Goal: Task Accomplishment & Management: Use online tool/utility

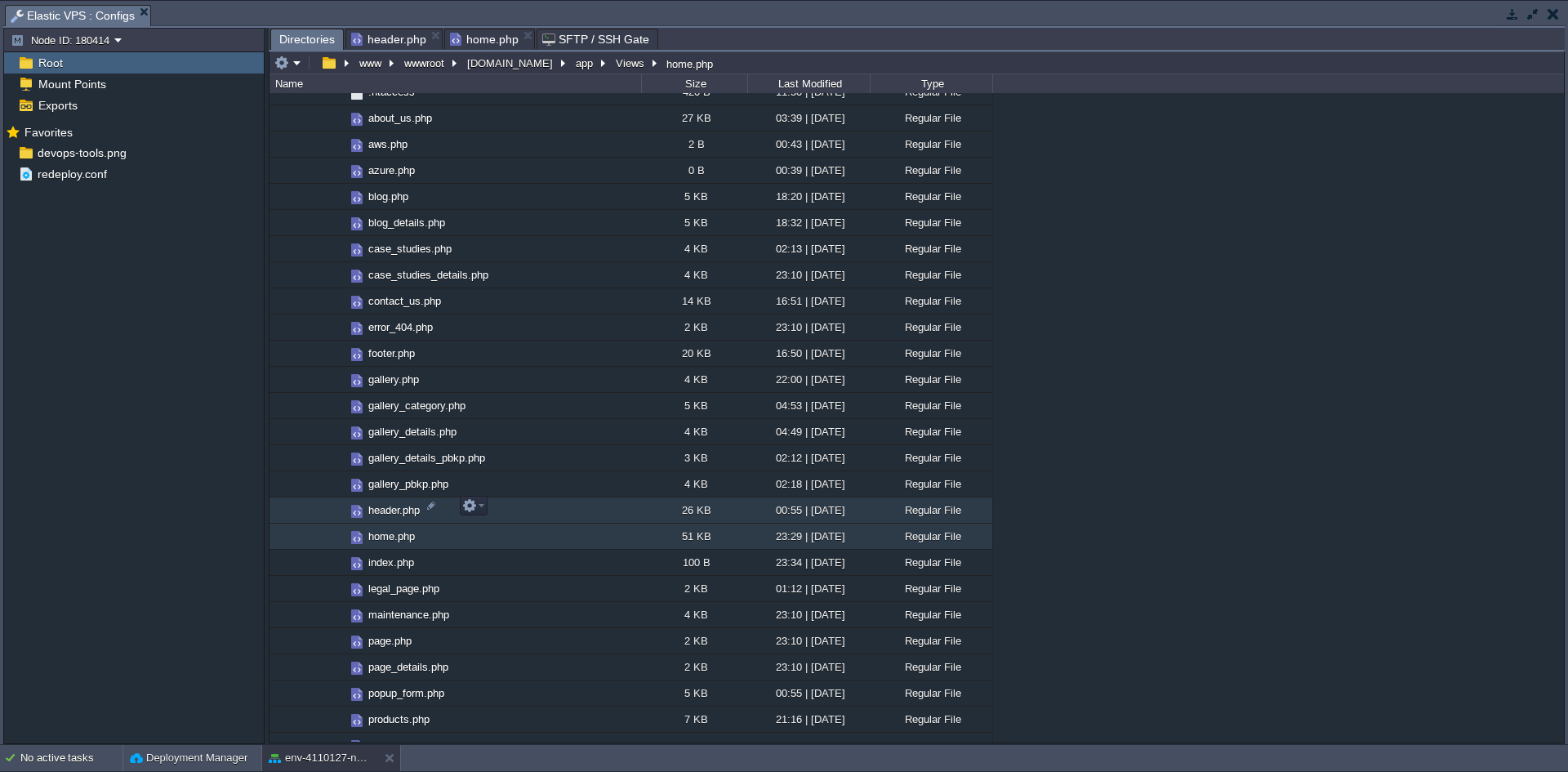
scroll to position [1472, 0]
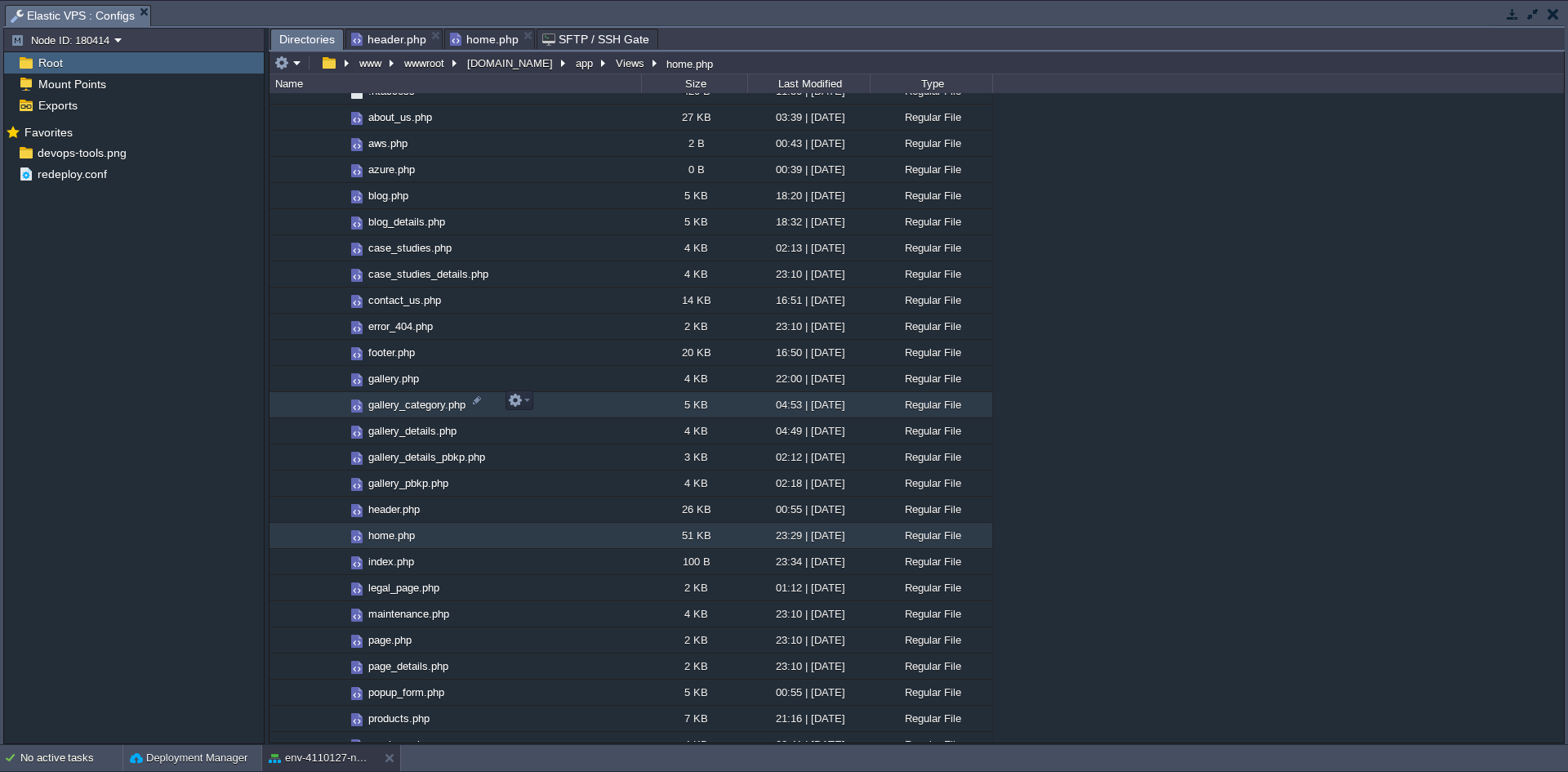
click at [414, 398] on span "gallery_category.php" at bounding box center [417, 405] width 102 height 14
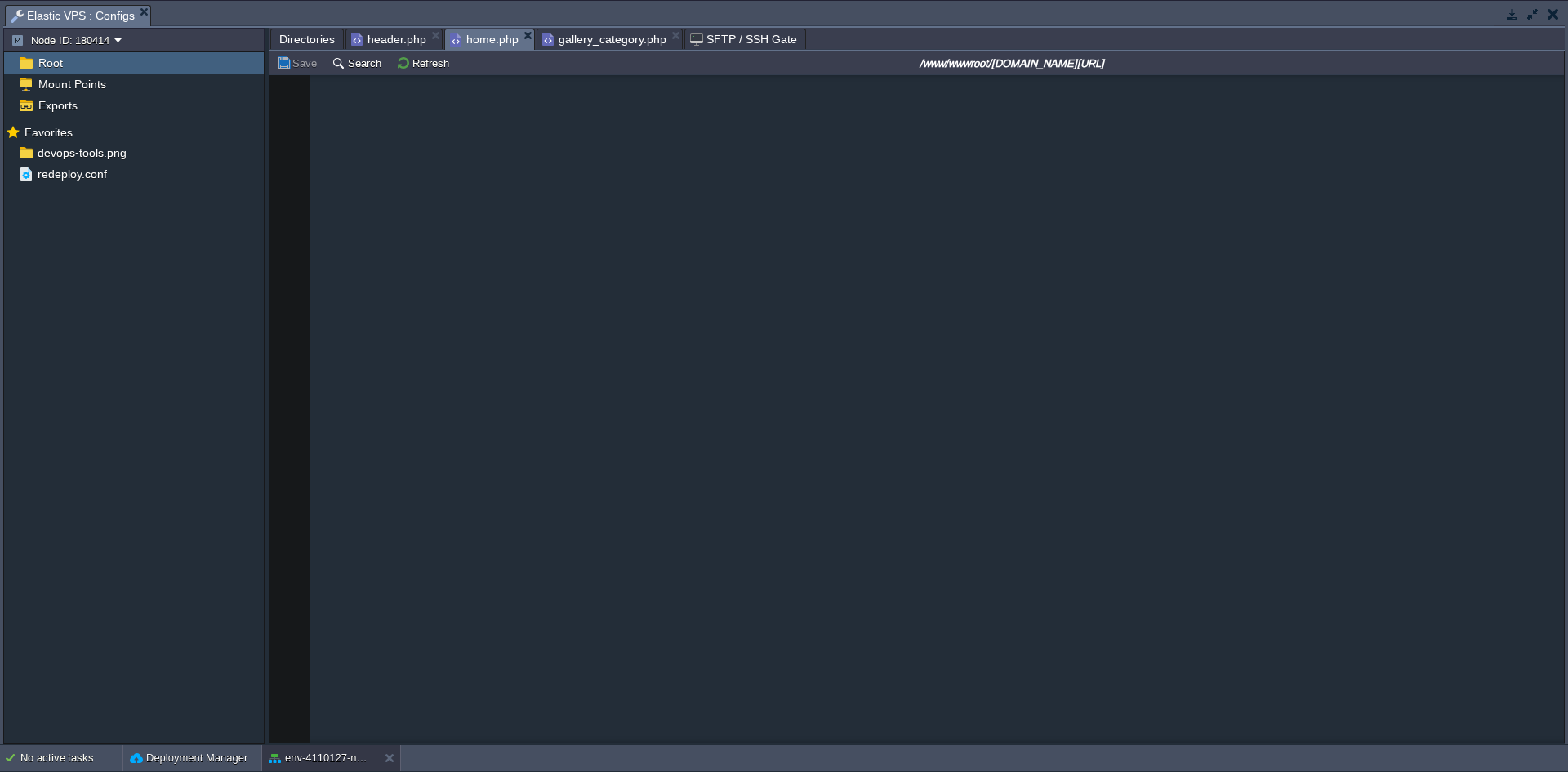
click at [460, 43] on span "home.php" at bounding box center [484, 39] width 68 height 20
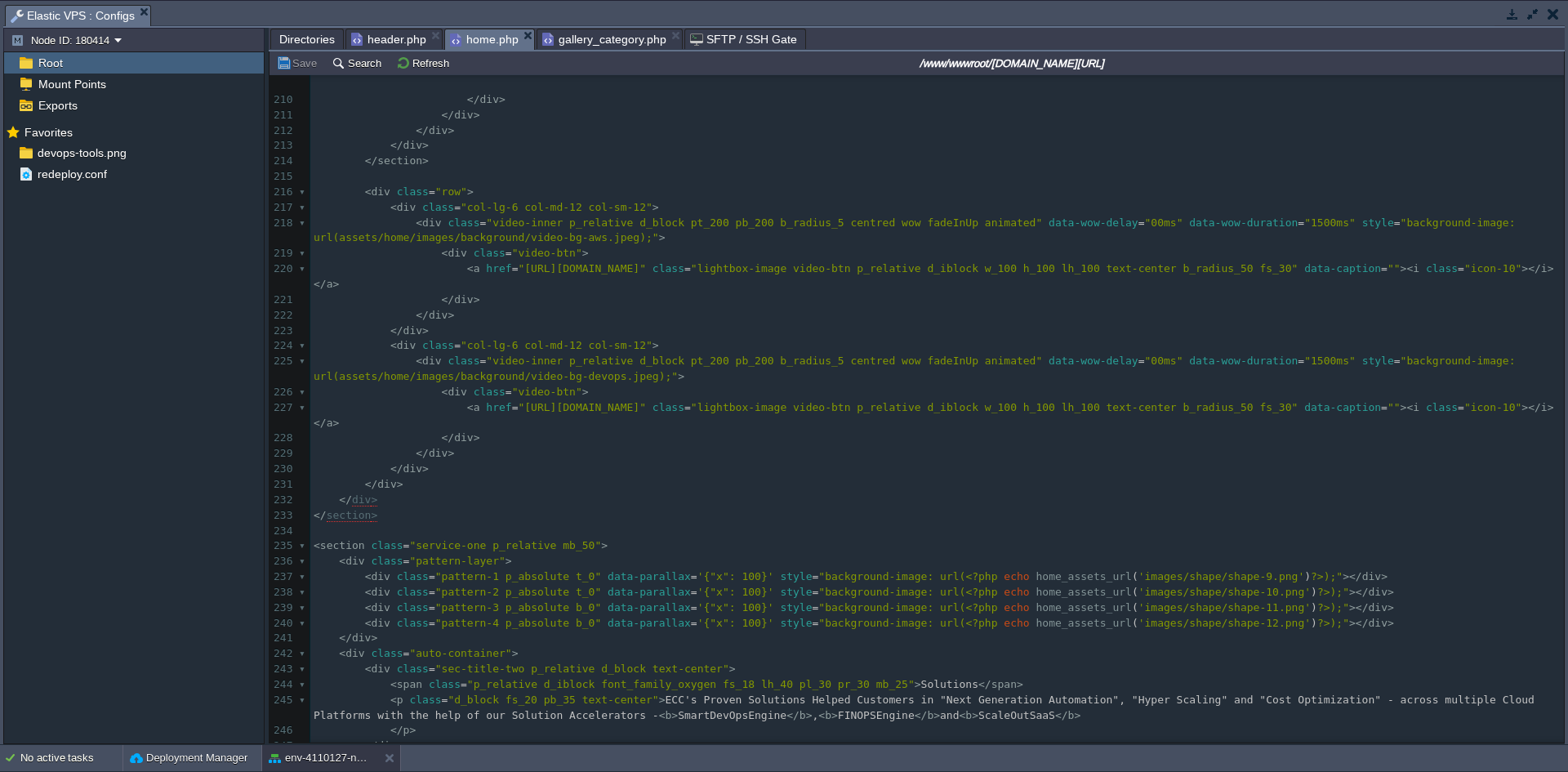
scroll to position [0, 0]
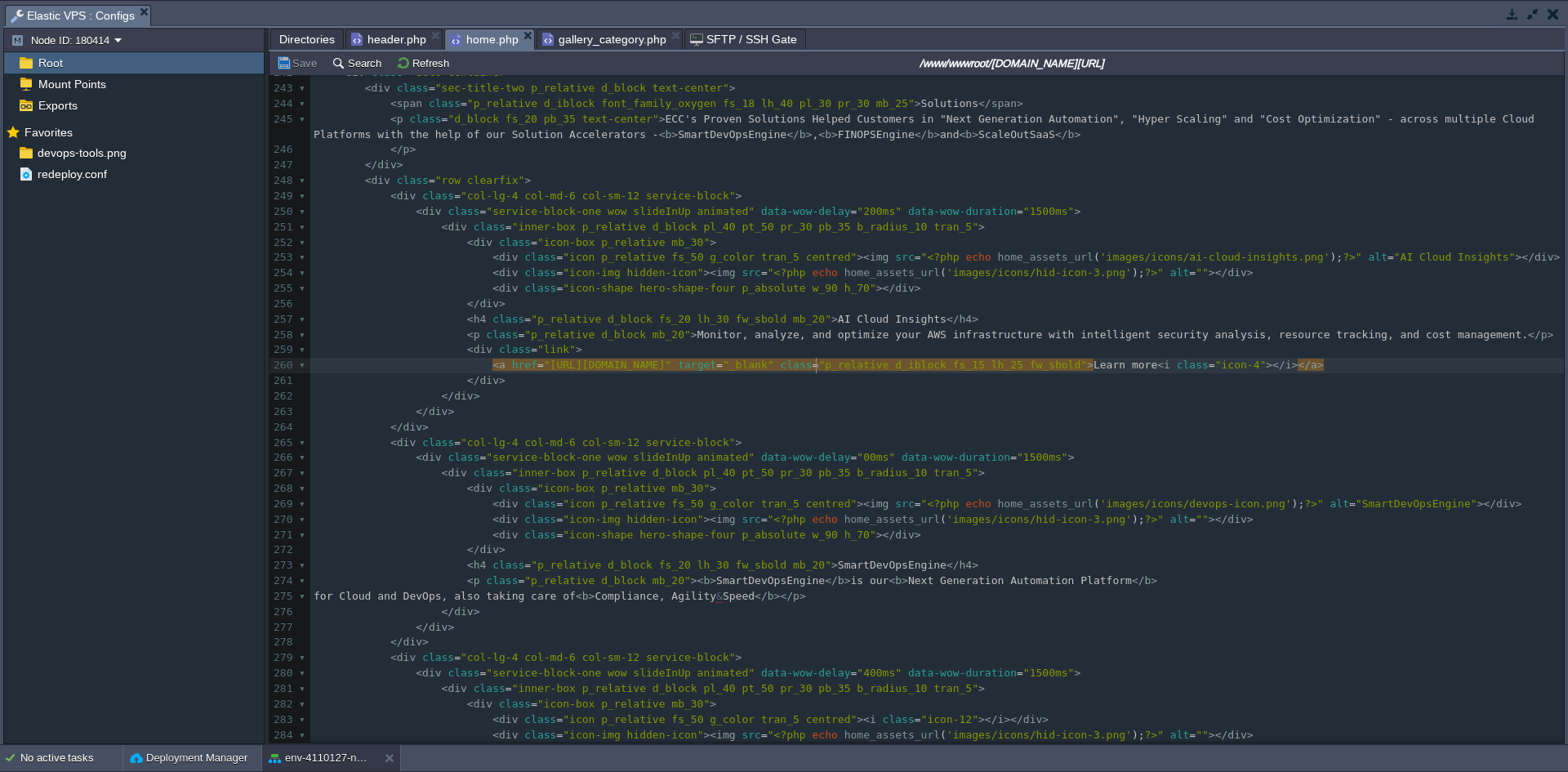
click at [817, 372] on div at bounding box center [816, 366] width 1 height 15
type textarea "ai"
click at [277, 68] on button "Save" at bounding box center [299, 63] width 45 height 15
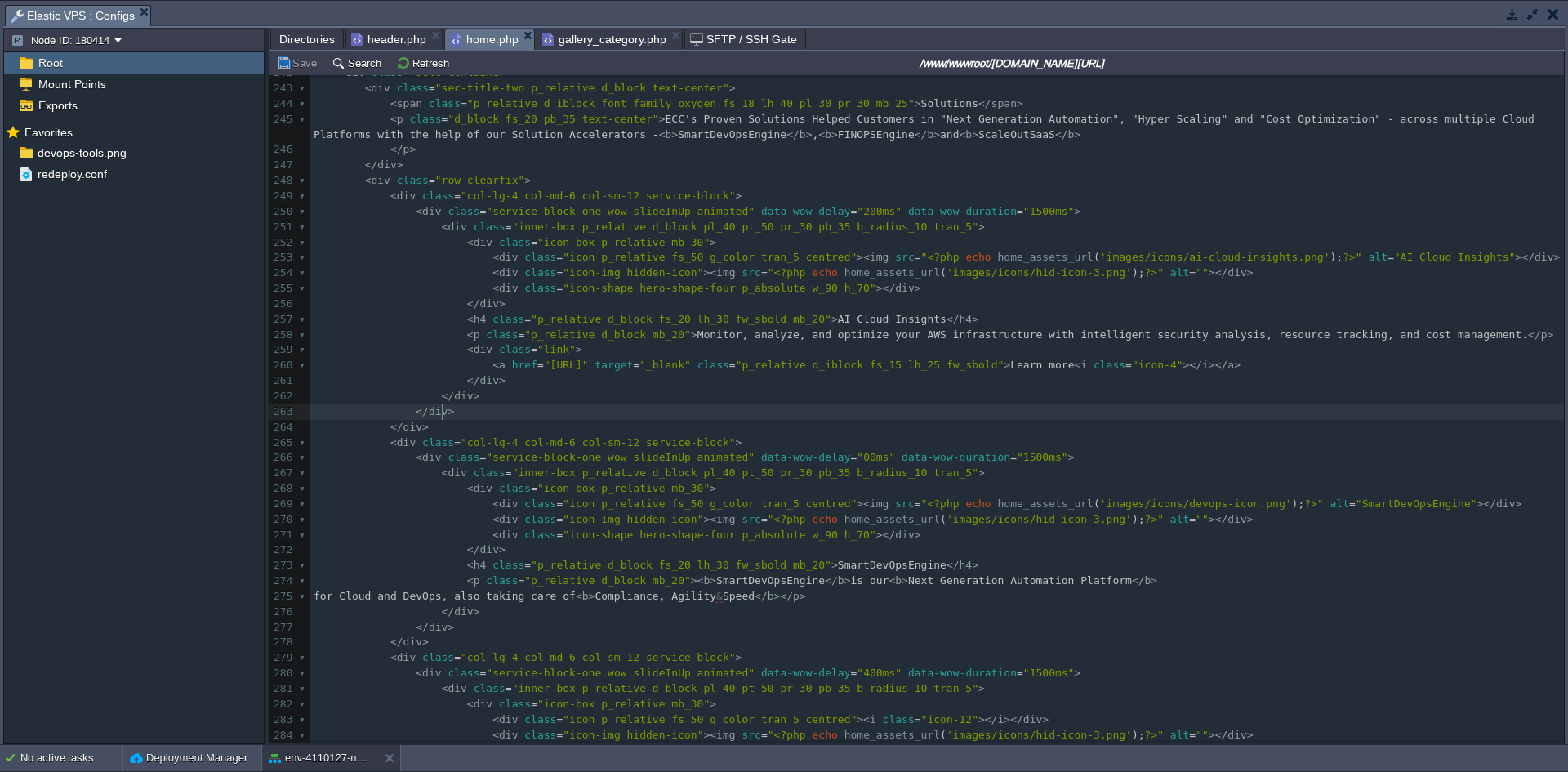
click at [792, 416] on pre "</ div >" at bounding box center [936, 412] width 1253 height 15
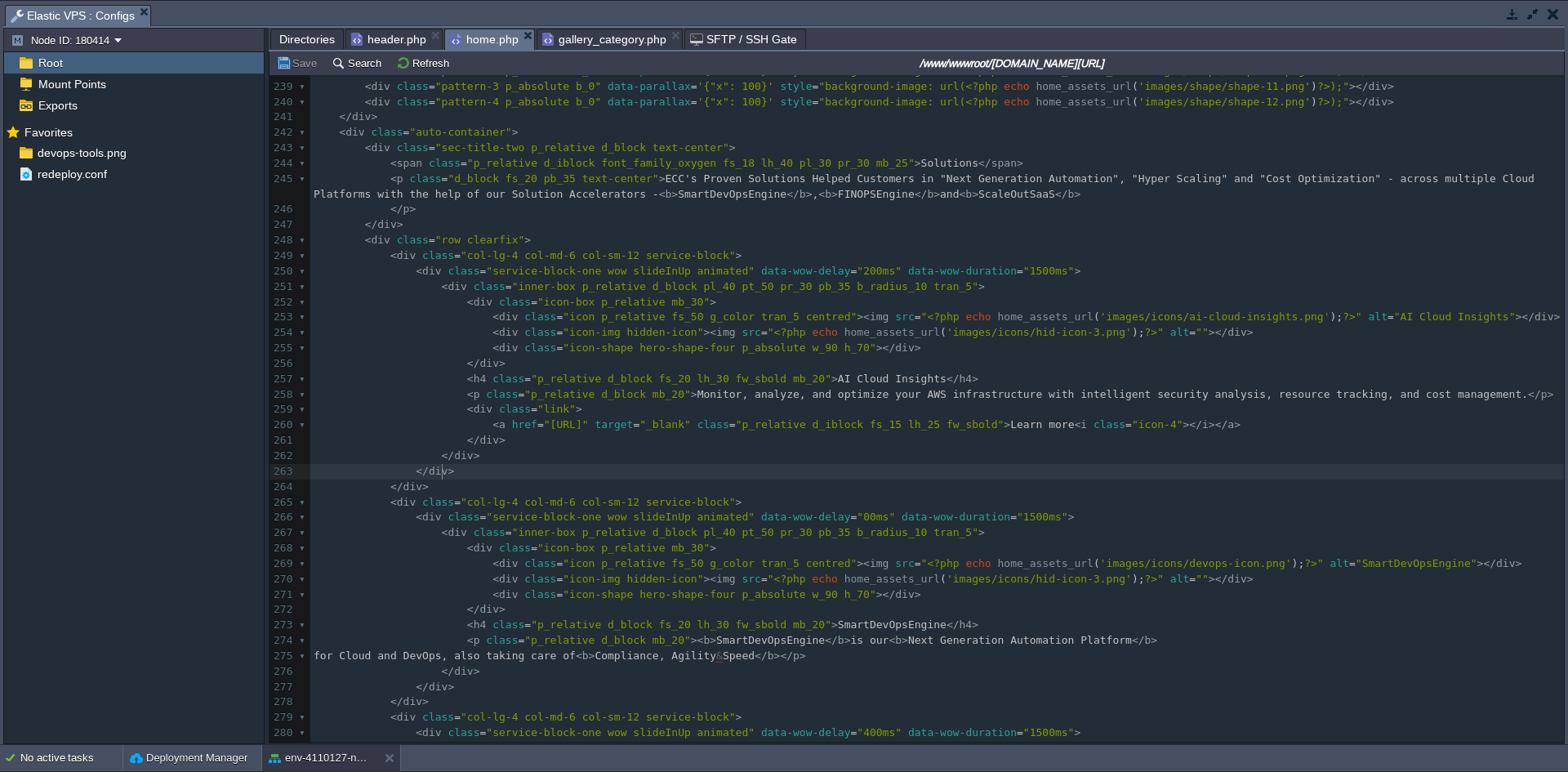
scroll to position [3762, 0]
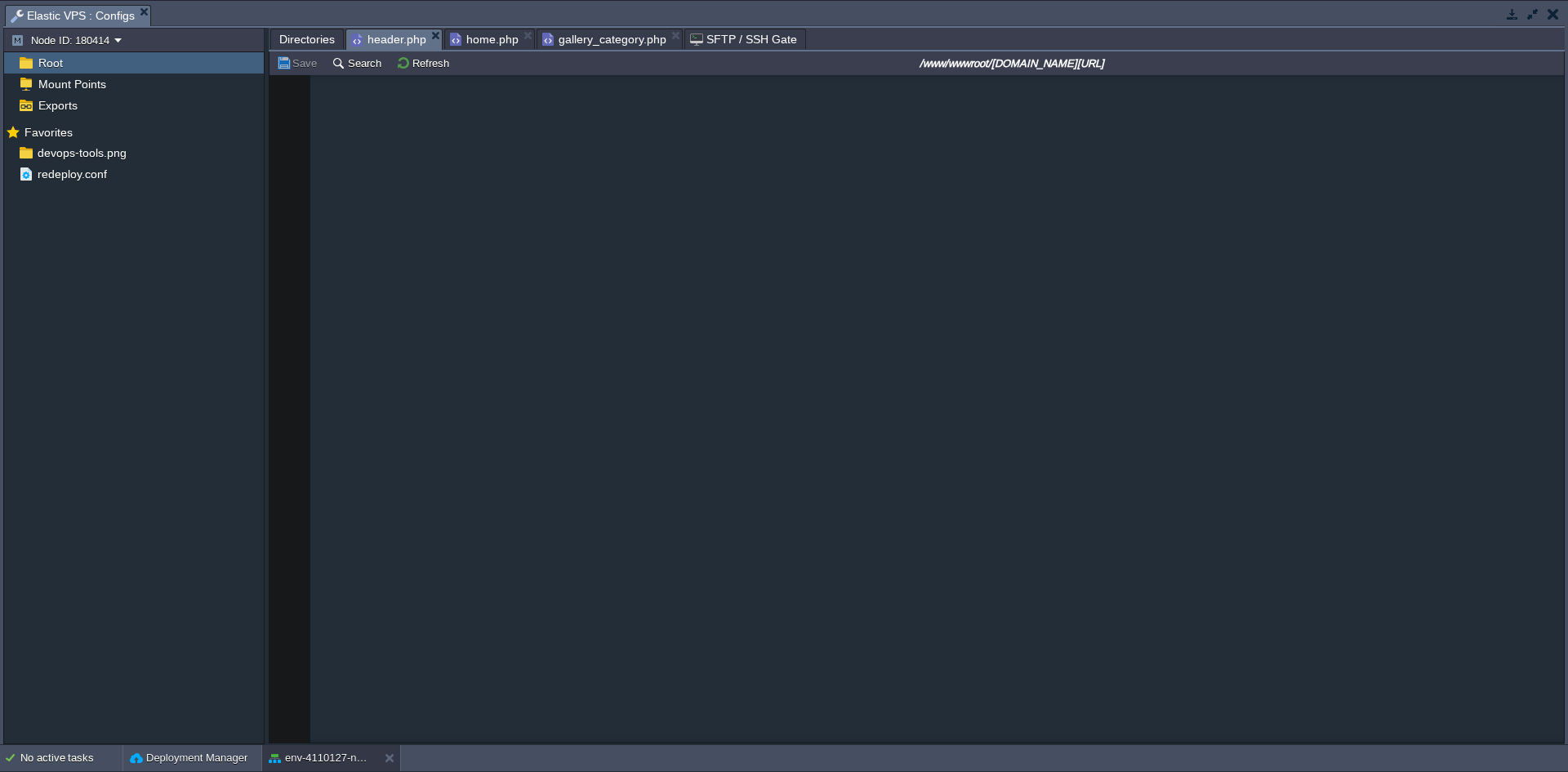
click at [383, 45] on span "header.php" at bounding box center [388, 39] width 75 height 20
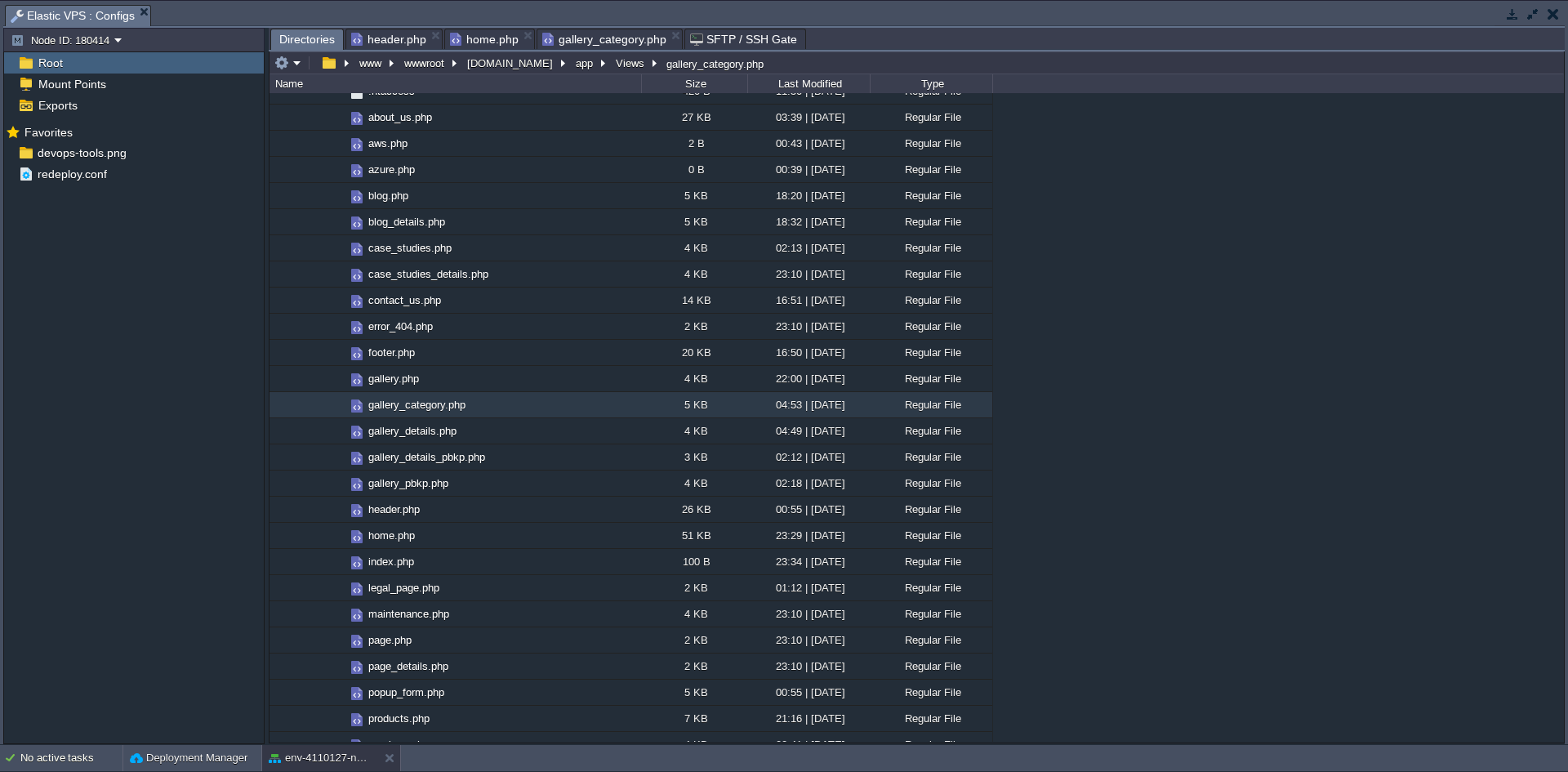
click at [303, 39] on span "Directories" at bounding box center [306, 39] width 55 height 20
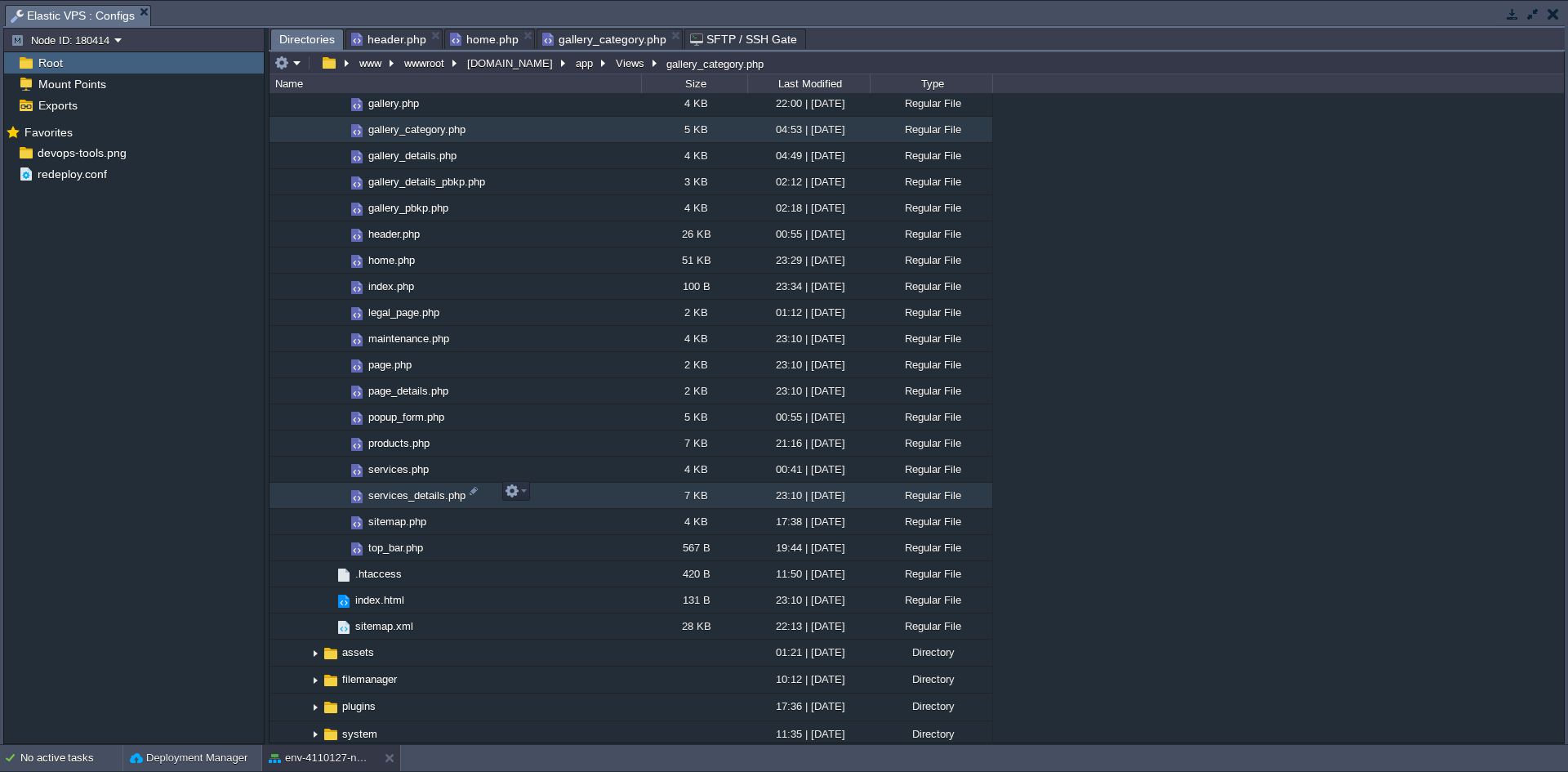
click at [407, 494] on span "services_details.php" at bounding box center [417, 495] width 102 height 14
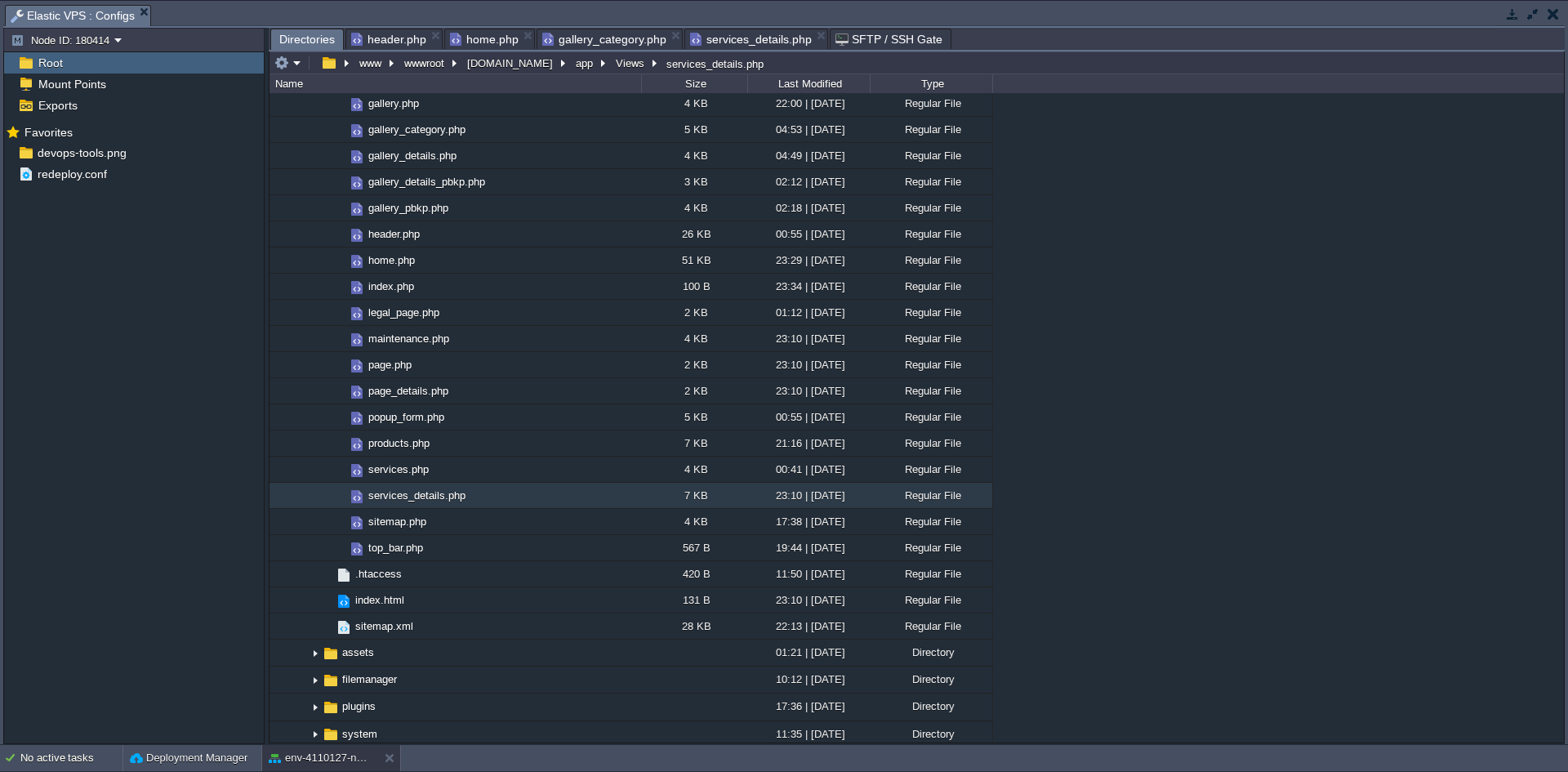
click at [307, 33] on span "Directories" at bounding box center [306, 39] width 55 height 20
click at [385, 546] on span "top_bar.php" at bounding box center [396, 547] width 60 height 14
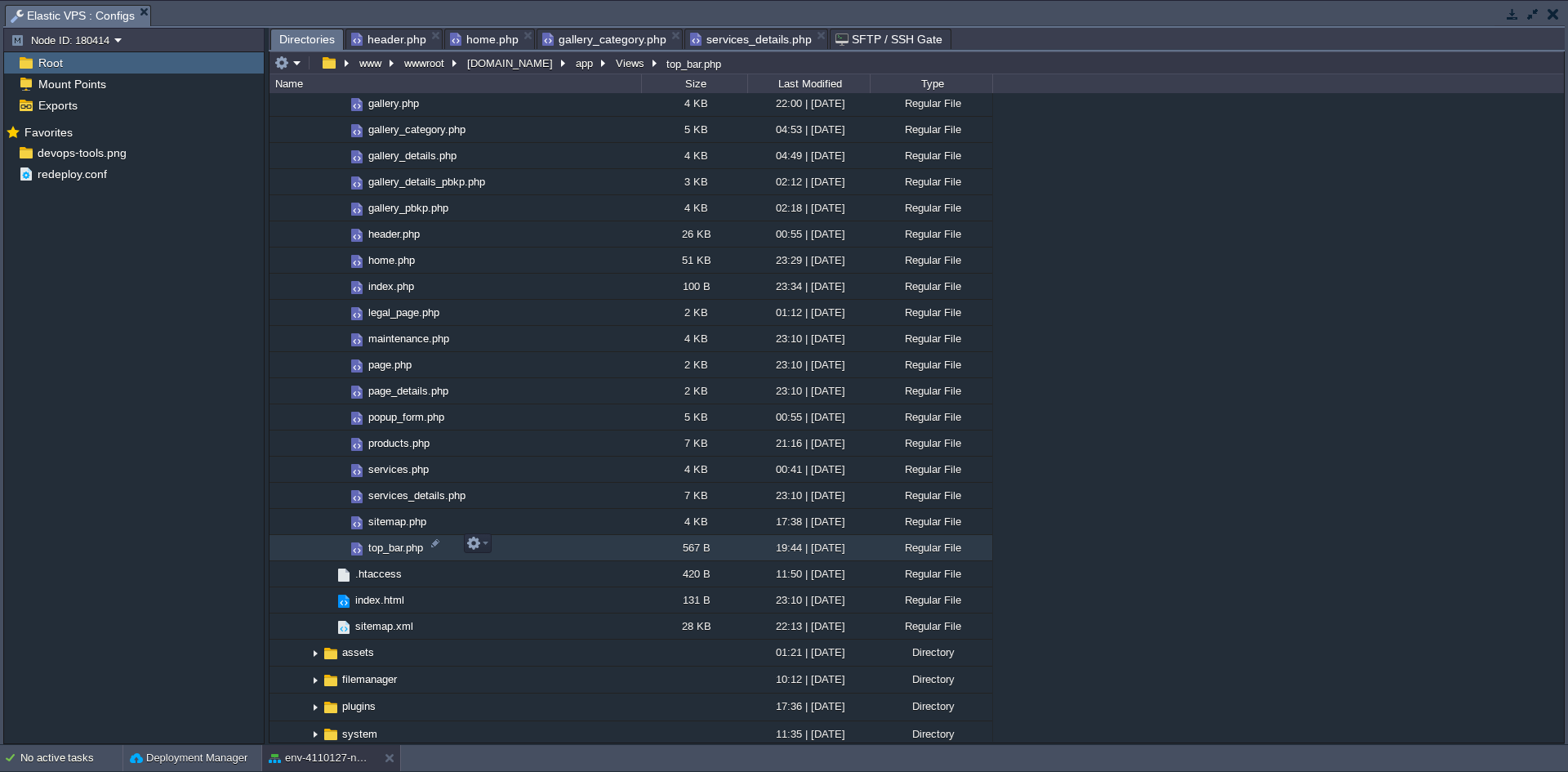
click at [385, 546] on span "top_bar.php" at bounding box center [396, 547] width 60 height 14
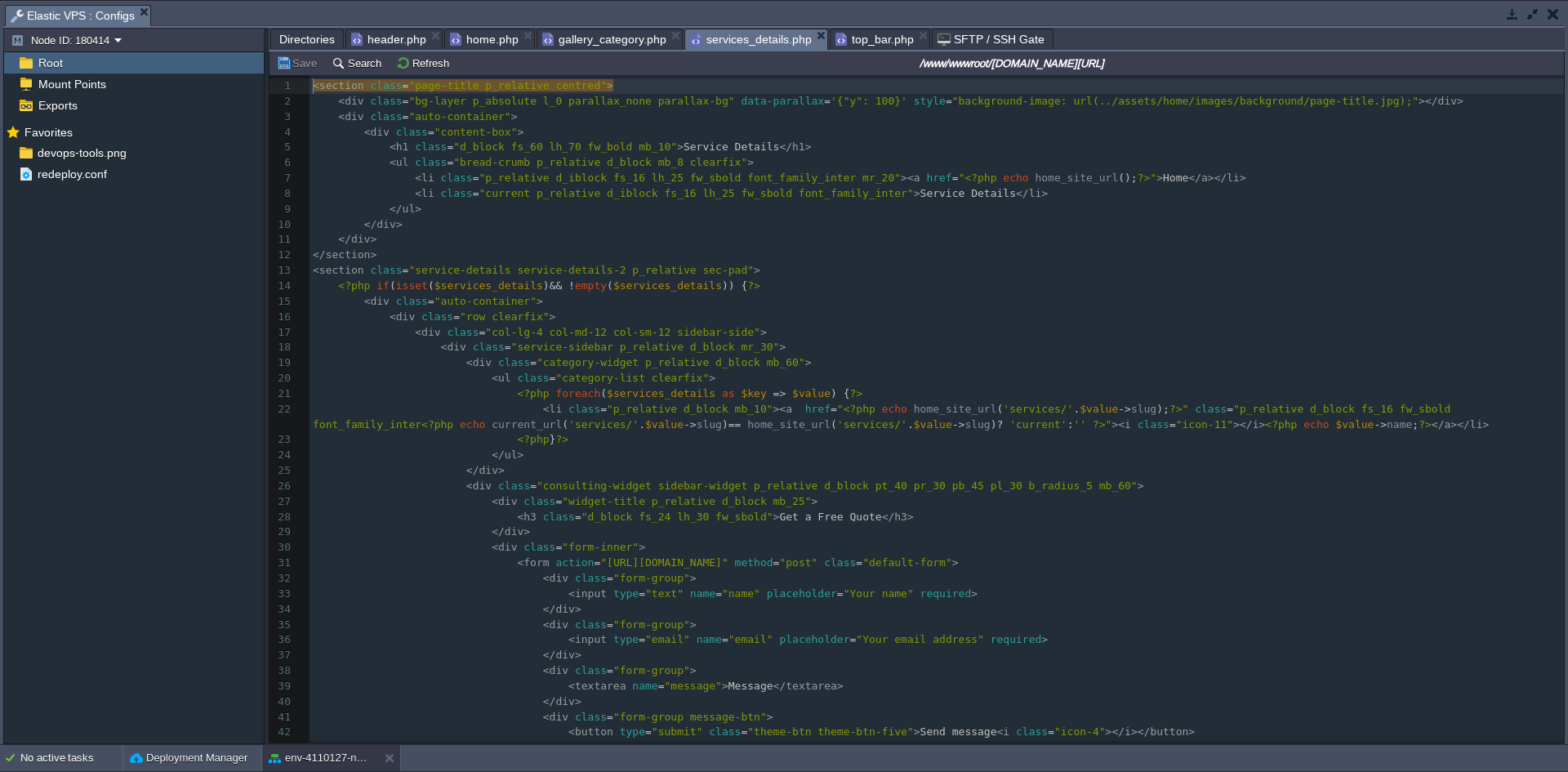
click at [764, 34] on span "services_details.php" at bounding box center [751, 39] width 122 height 20
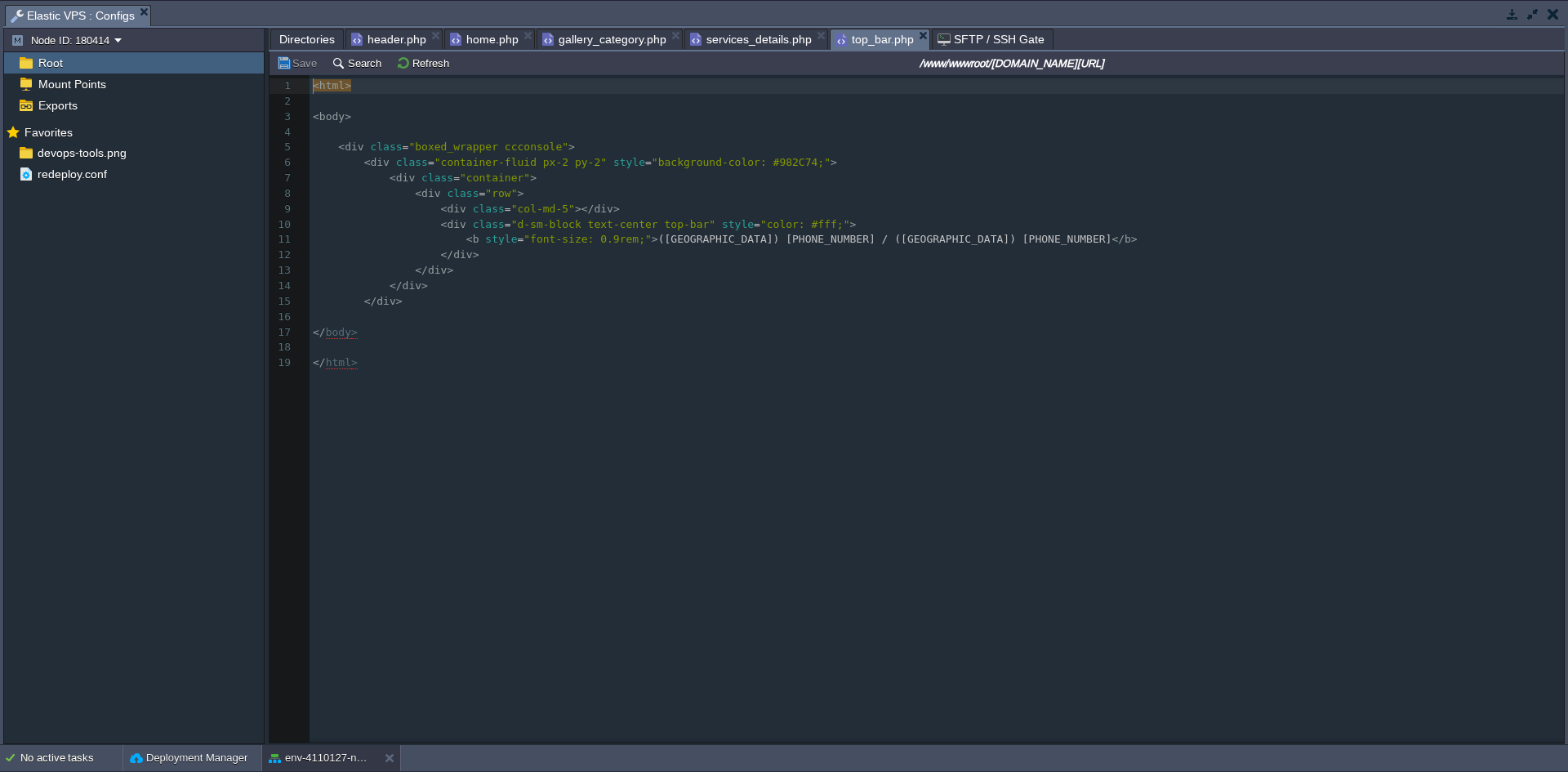
click at [865, 36] on span "top_bar.php" at bounding box center [874, 39] width 78 height 20
click at [880, 239] on div at bounding box center [879, 239] width 1 height 15
type textarea "/[GEOGRAPHIC_DATA]"
type textarea "*("
type textarea "([GEOGRAPHIC_DATA])"
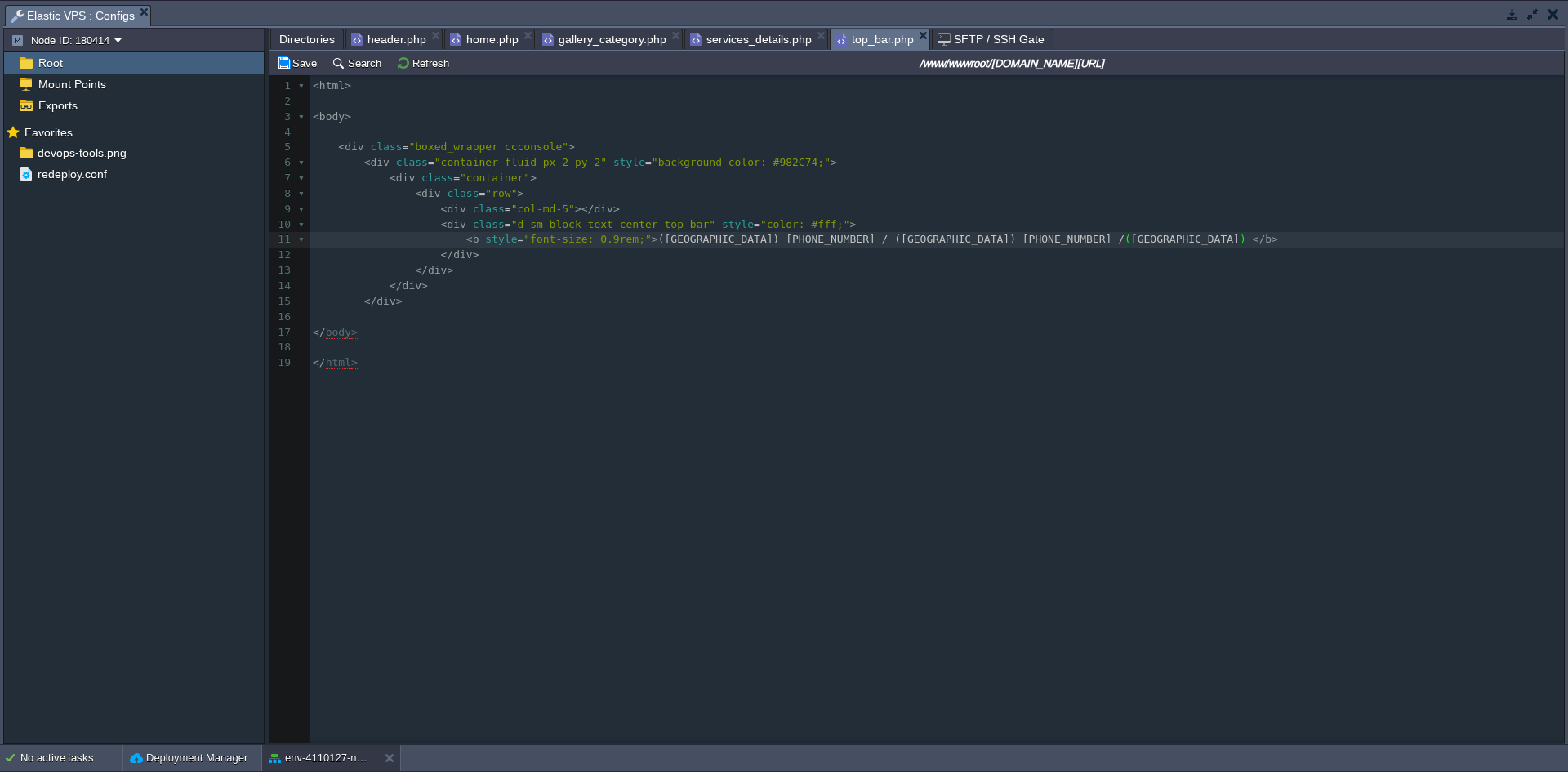
scroll to position [5, 5]
type textarea "/Di"
type textarea "ubai"
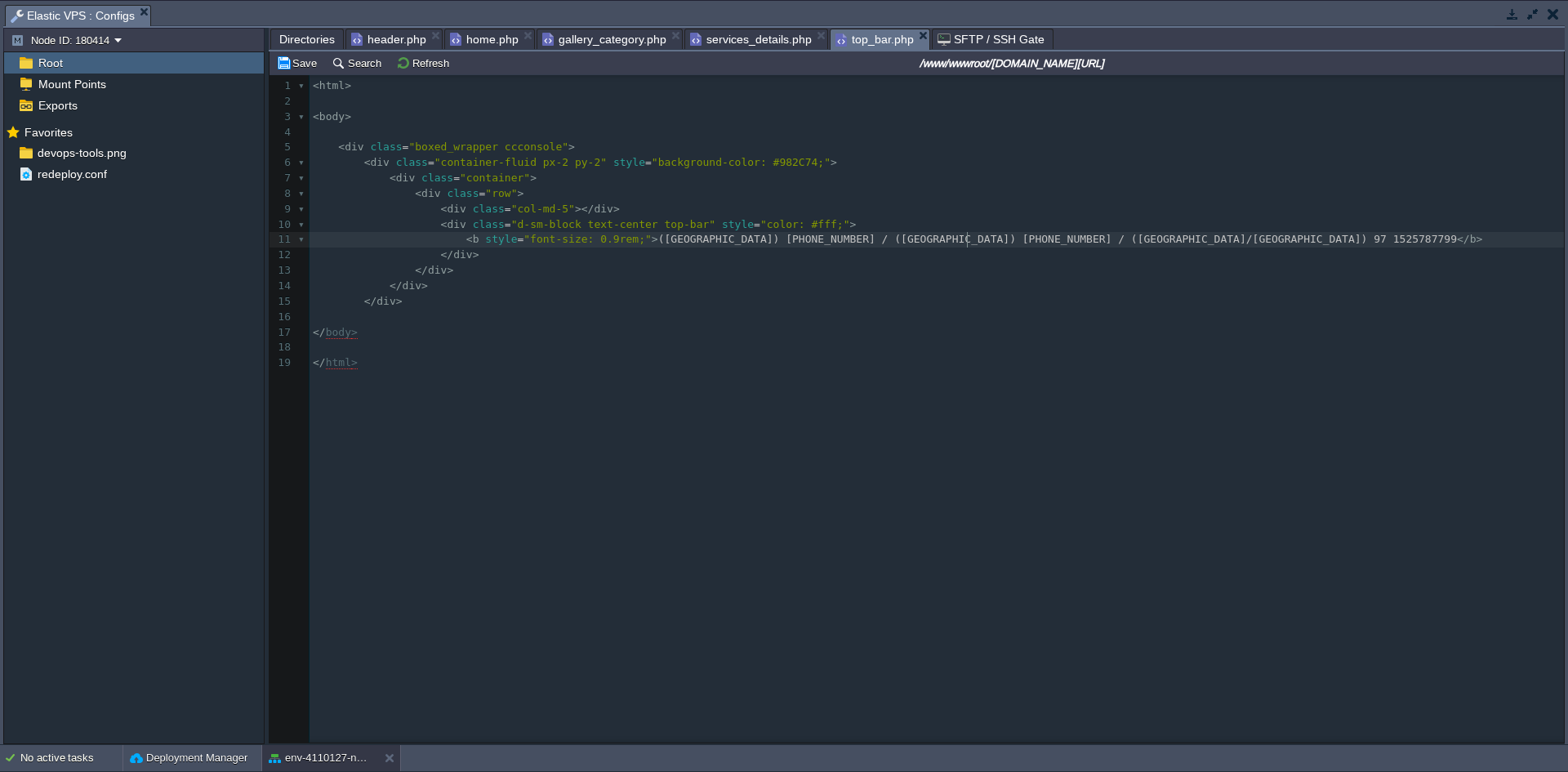
type textarea "+"
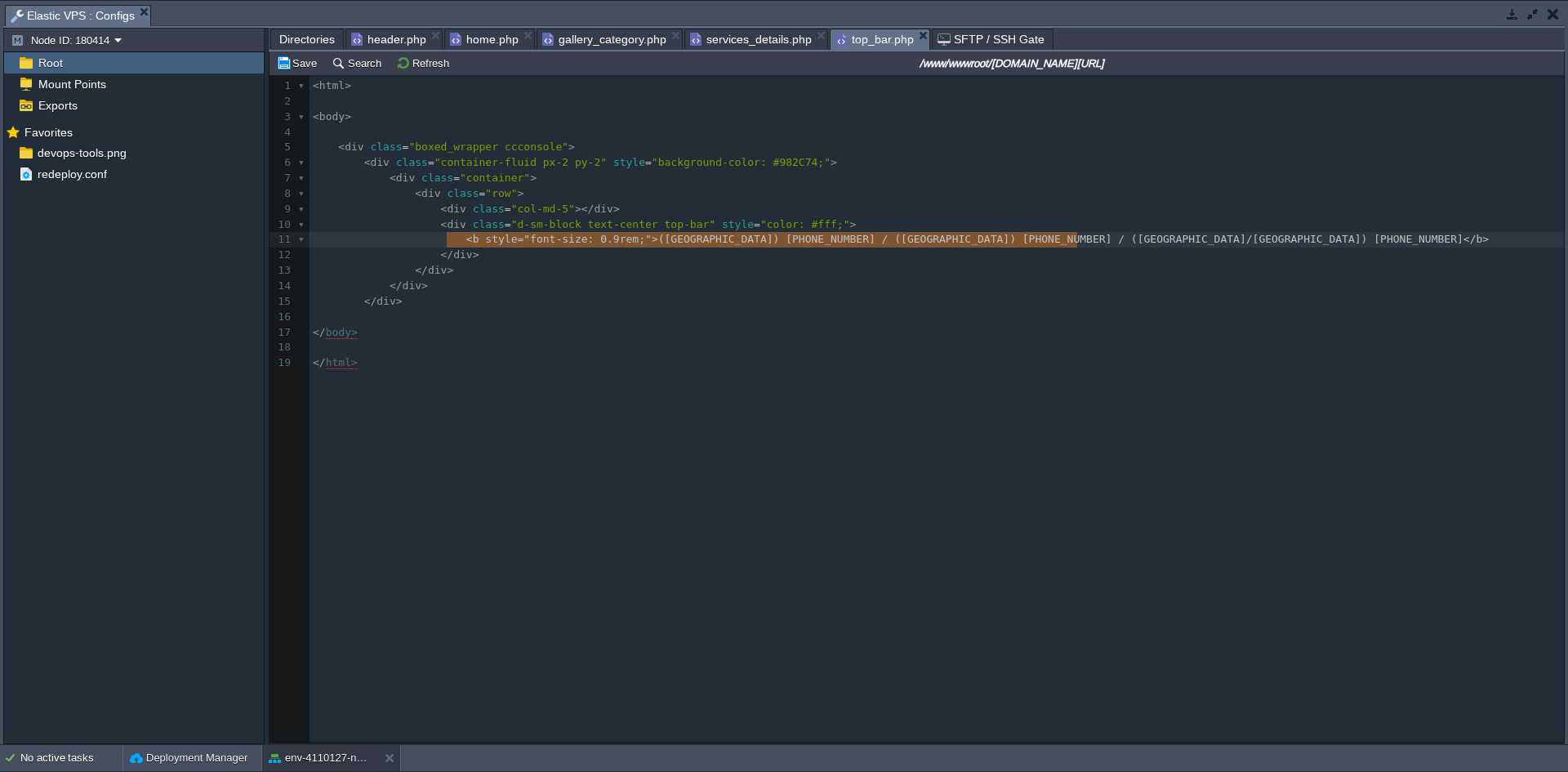
drag, startPoint x: 1111, startPoint y: 243, endPoint x: 447, endPoint y: 244, distance: 664.0
type textarea "<b style="font-size: 0.9rem;">(US) [PHONE_NUMBER] / ([GEOGRAPHIC_DATA]) [PHONE_…"
click at [1044, 246] on span "([GEOGRAPHIC_DATA]) [PHONE_NUMBER] / ([GEOGRAPHIC_DATA]) [PHONE_NUMBER] / ([GEO…" at bounding box center [1061, 238] width 805 height 12
click at [1463, 246] on span "</" at bounding box center [1470, 238] width 13 height 12
type textarea "</"
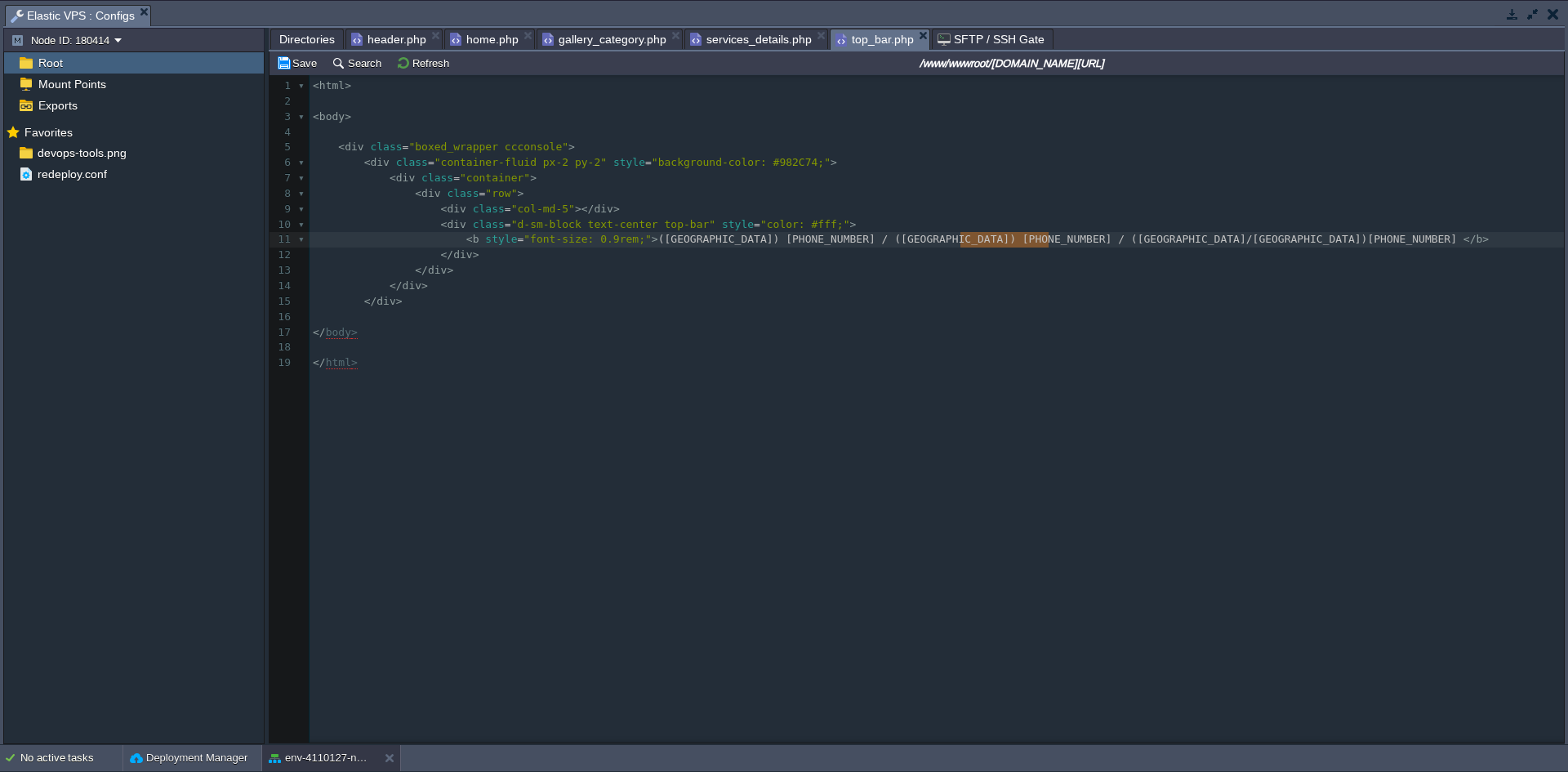
type textarea "[PHONE_NUMBER]"
drag, startPoint x: 1049, startPoint y: 239, endPoint x: 964, endPoint y: 239, distance: 85.0
click at [291, 61] on button "Save" at bounding box center [299, 63] width 45 height 15
click at [422, 330] on pre "</ body >" at bounding box center [940, 333] width 1261 height 15
type textarea "<html> <body> <div class="boxed_wrapper ccconsole"> <div class="container-fluid…"
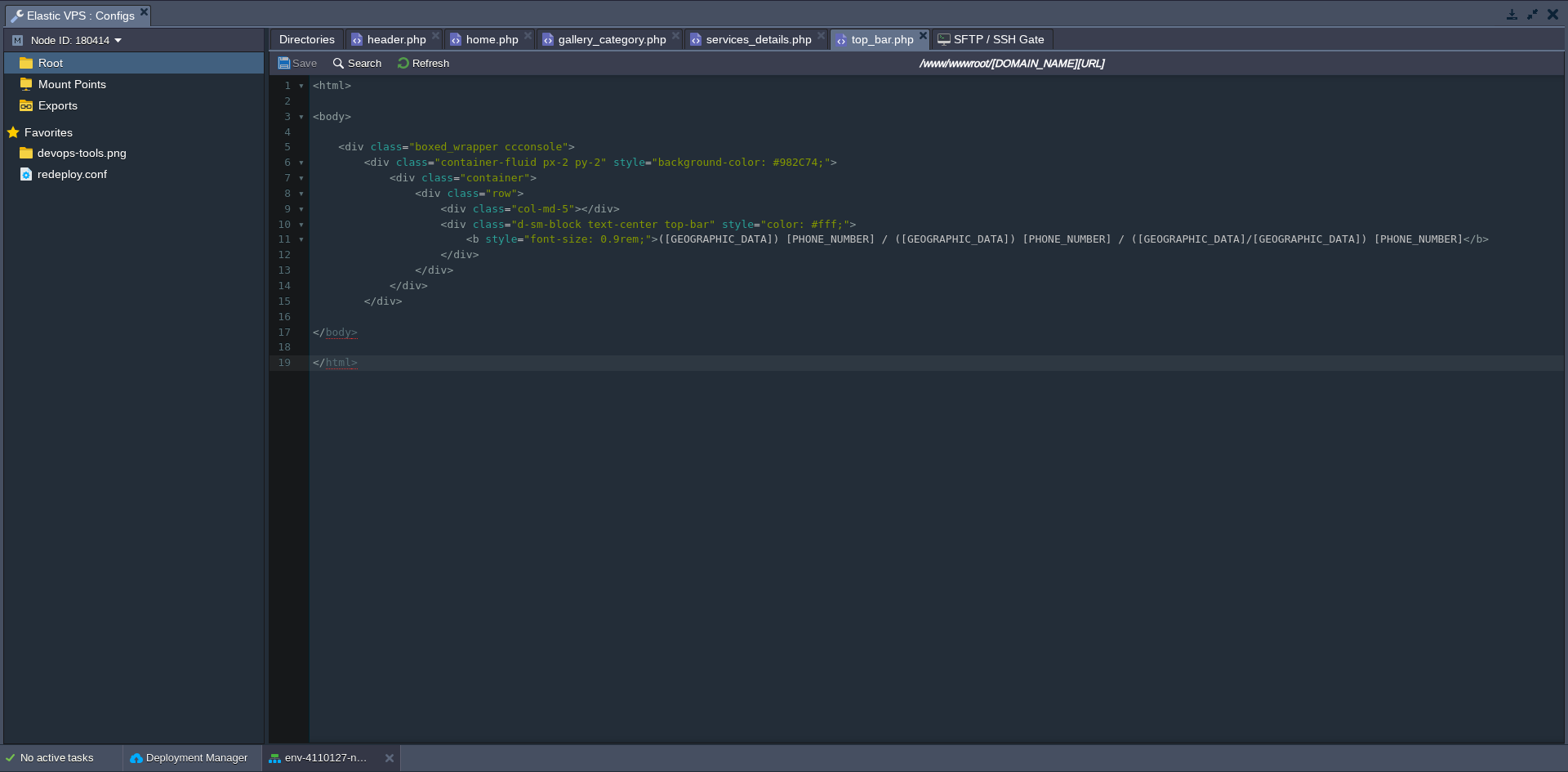
type textarea "<html> <body> <div class="boxed_wrapper ccconsole"> <div class="container-fluid…"
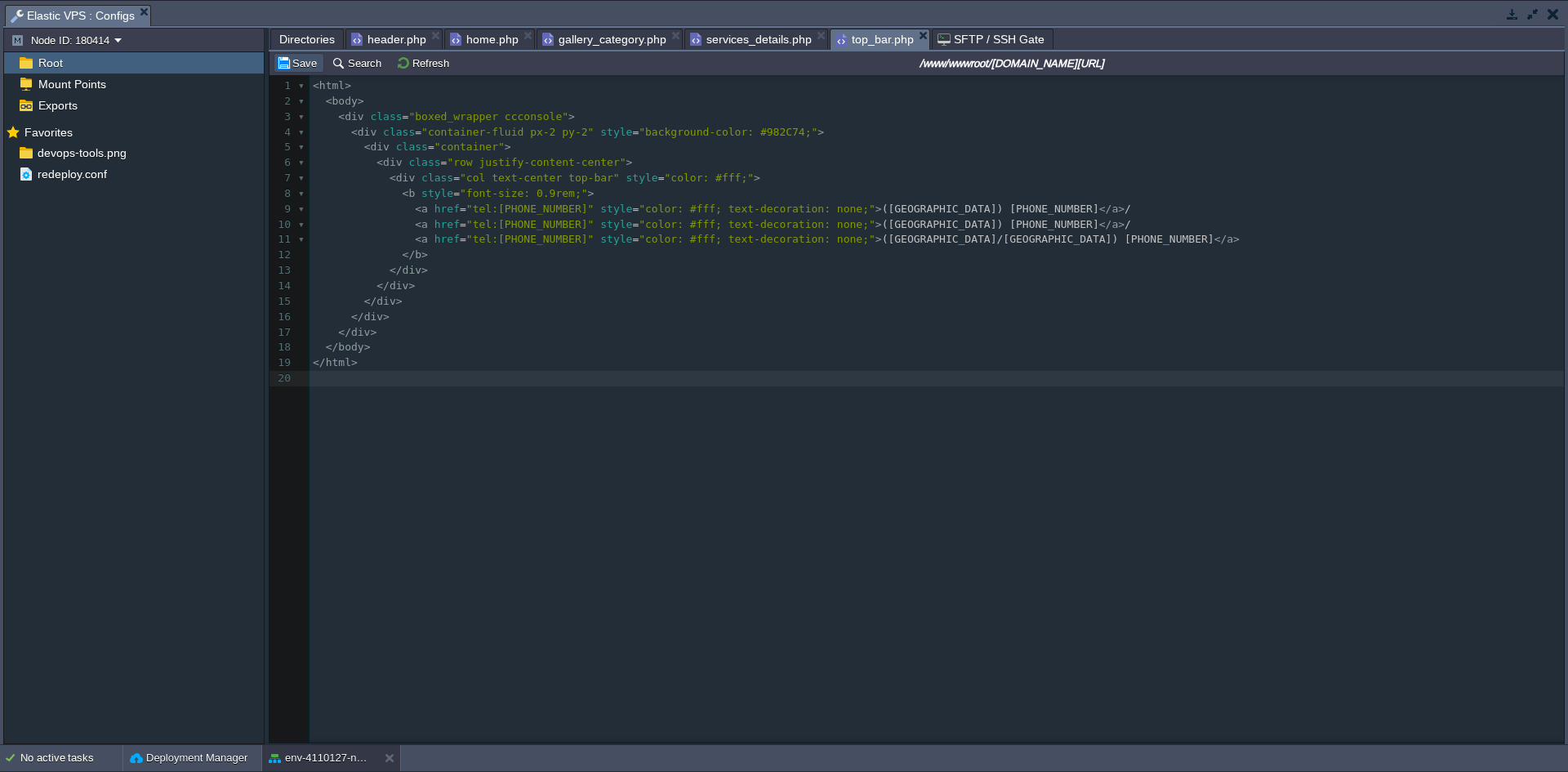
click at [299, 65] on button "Save" at bounding box center [299, 63] width 45 height 15
click at [536, 326] on pre "</ div >" at bounding box center [940, 333] width 1261 height 15
type textarea "<html> <body> <div class="boxed_wrapper ccconsole"> <div class="container-fluid…"
click at [306, 63] on button "Save" at bounding box center [299, 63] width 45 height 15
click at [1124, 211] on span "/" at bounding box center [1127, 208] width 6 height 12
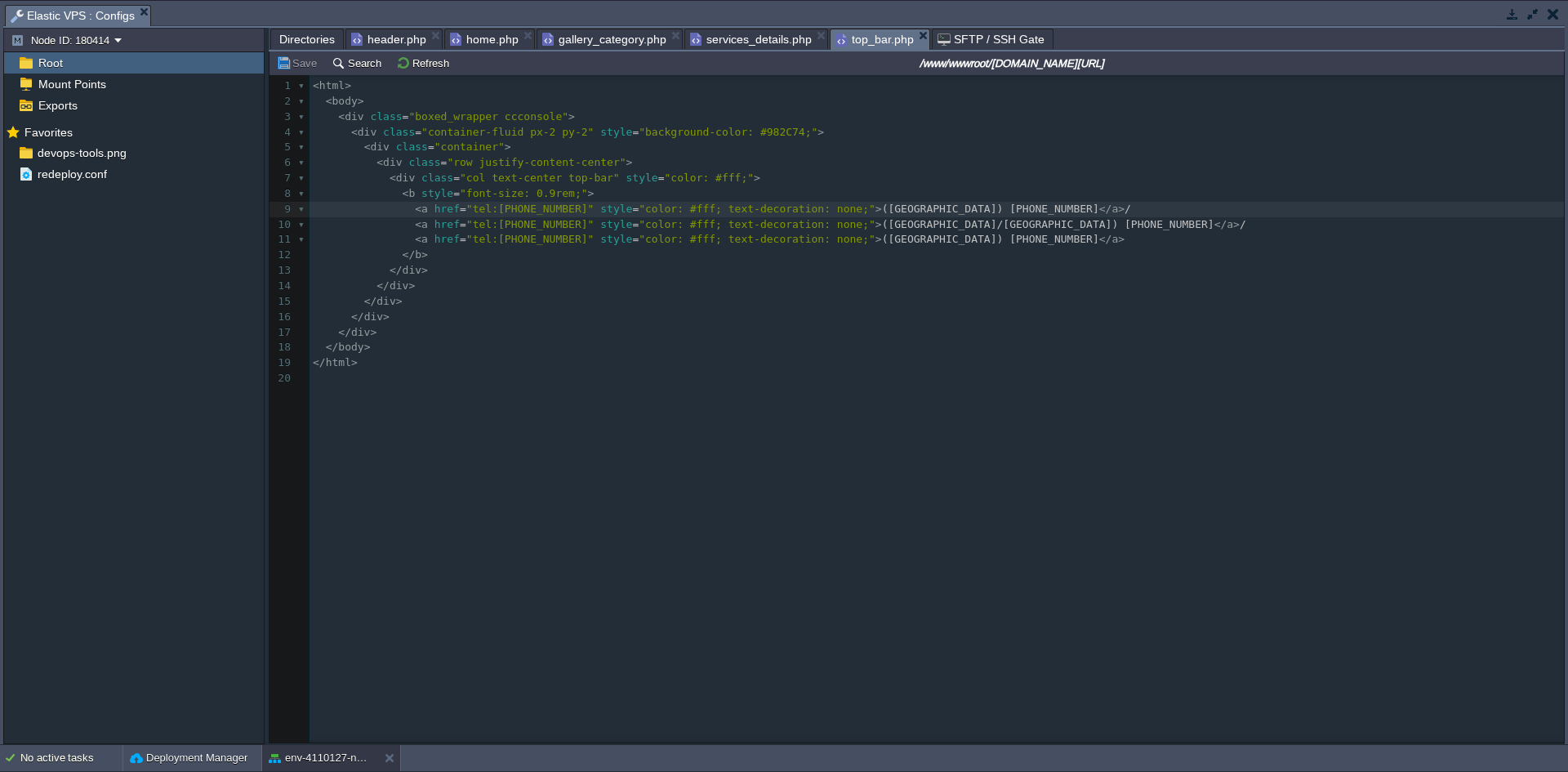
click at [1513, 2] on div "Tasks Activity Log Archive Git / SVN Elastic VPS : Configs Node ID: 180414 Root…" at bounding box center [784, 373] width 1568 height 744
click at [1513, 20] on button "button" at bounding box center [1513, 14] width 15 height 15
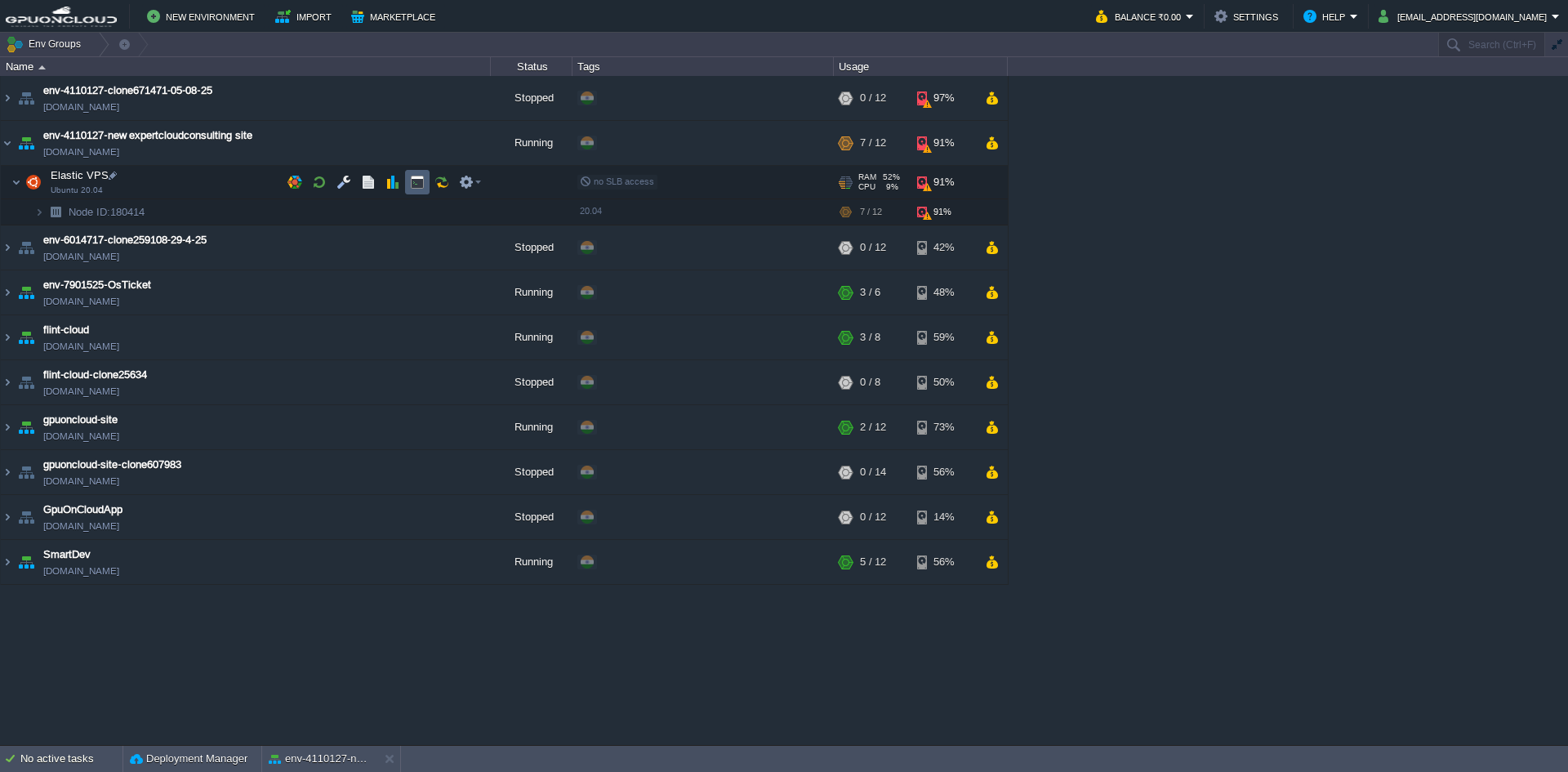
click at [419, 176] on button "button" at bounding box center [417, 182] width 15 height 15
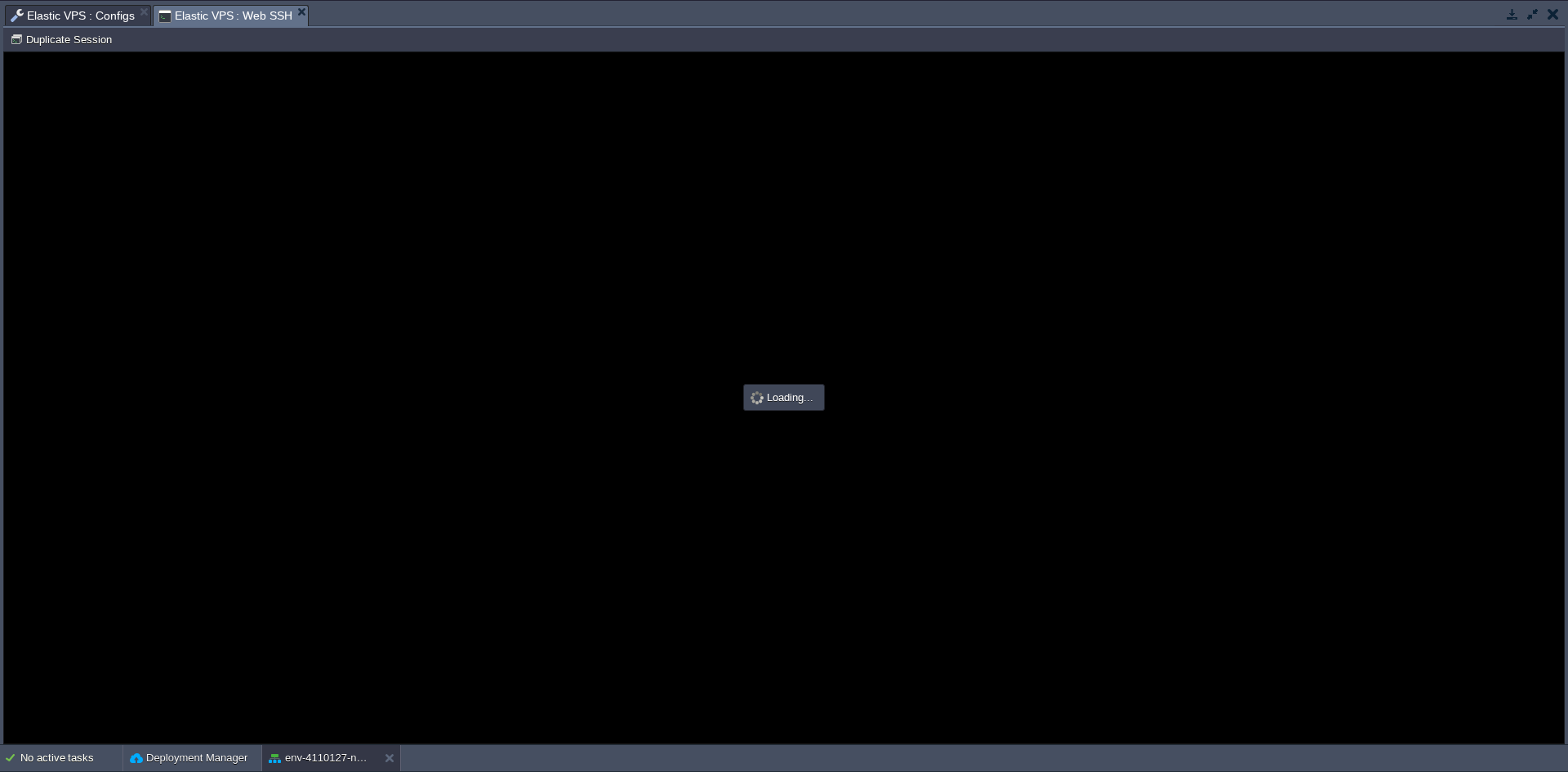
scroll to position [0, 0]
type input "#000000"
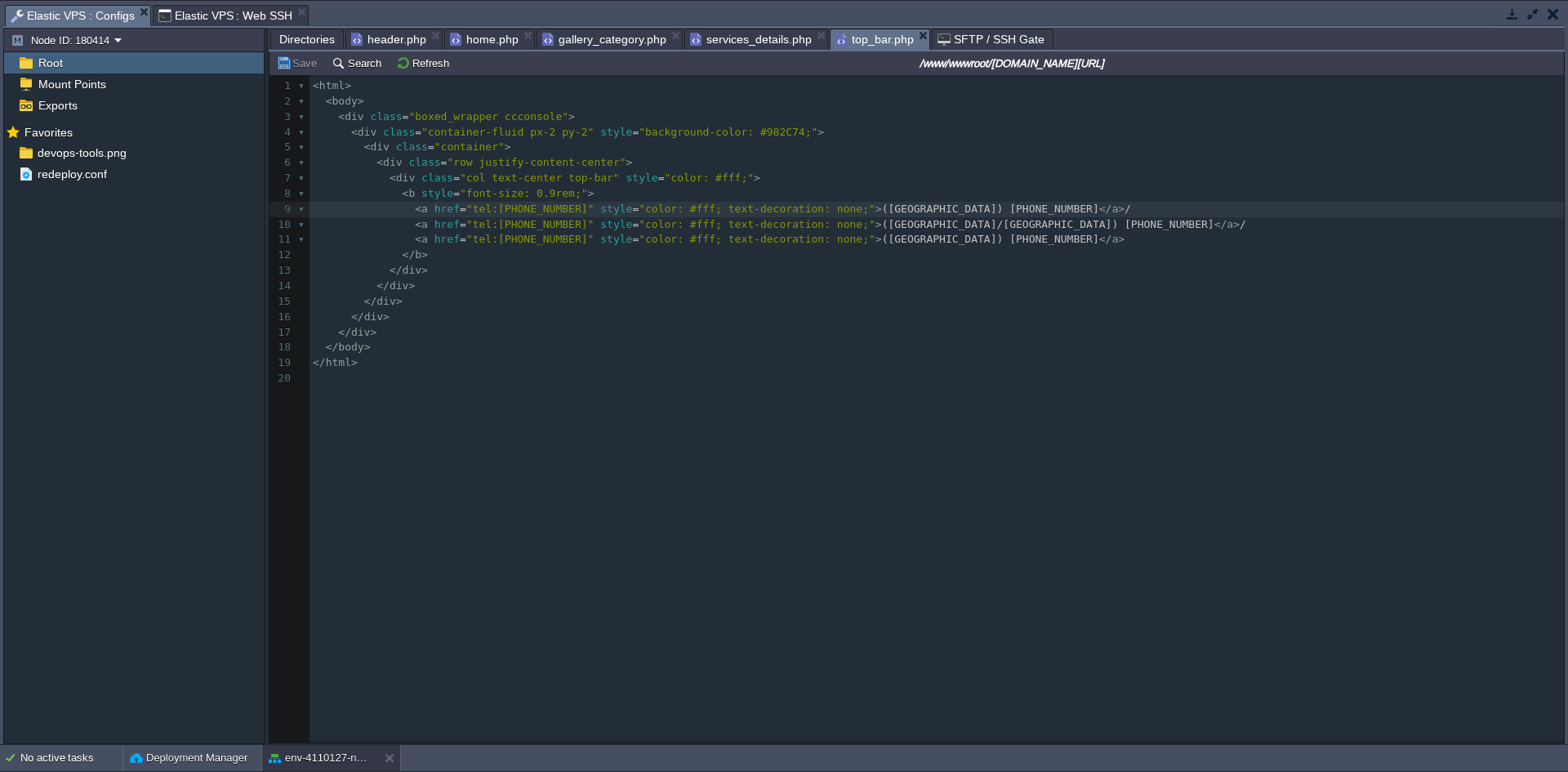
click at [108, 12] on span "Elastic VPS : Configs" at bounding box center [73, 15] width 125 height 20
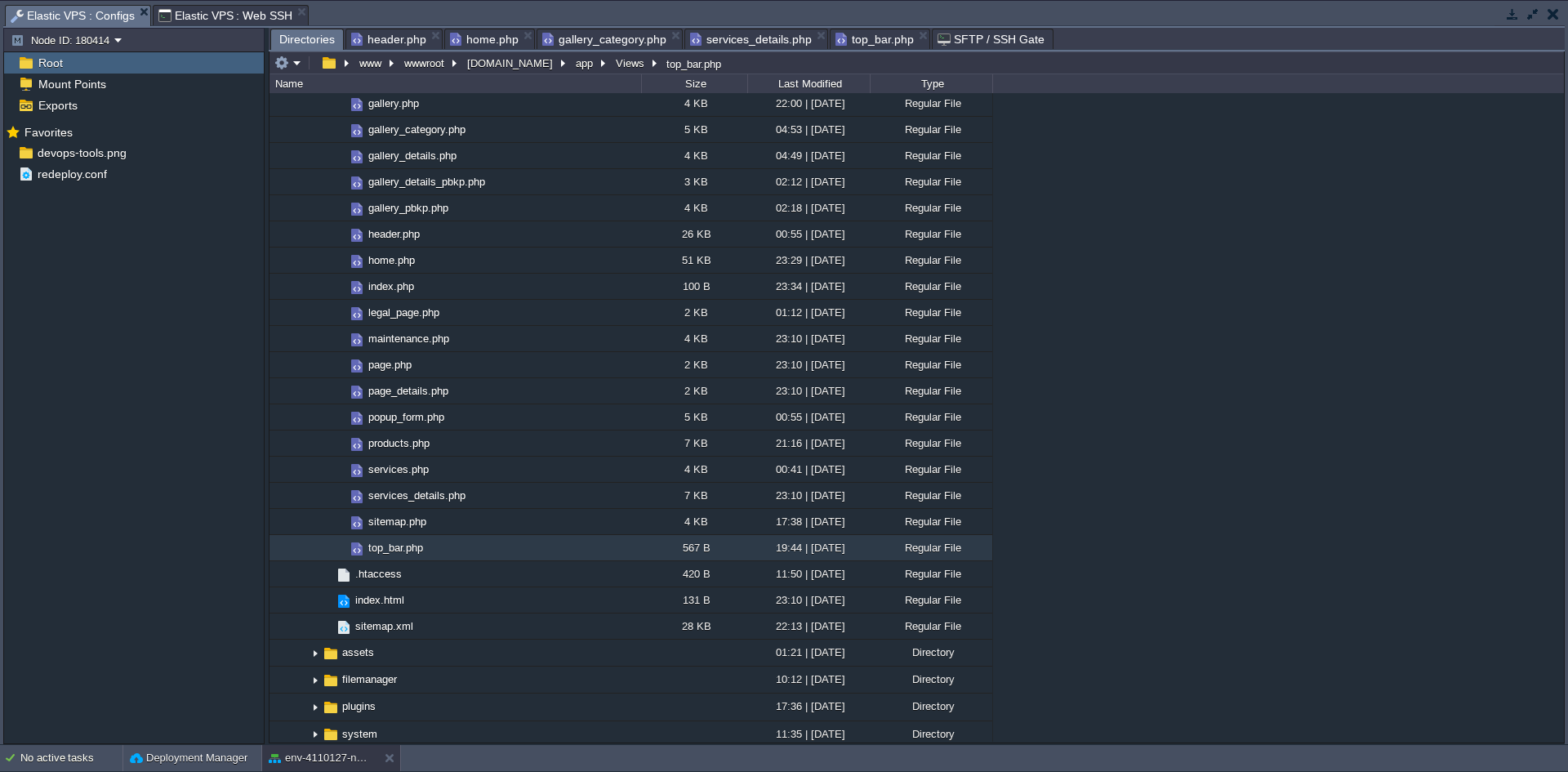
click at [305, 36] on span "Directories" at bounding box center [306, 39] width 55 height 20
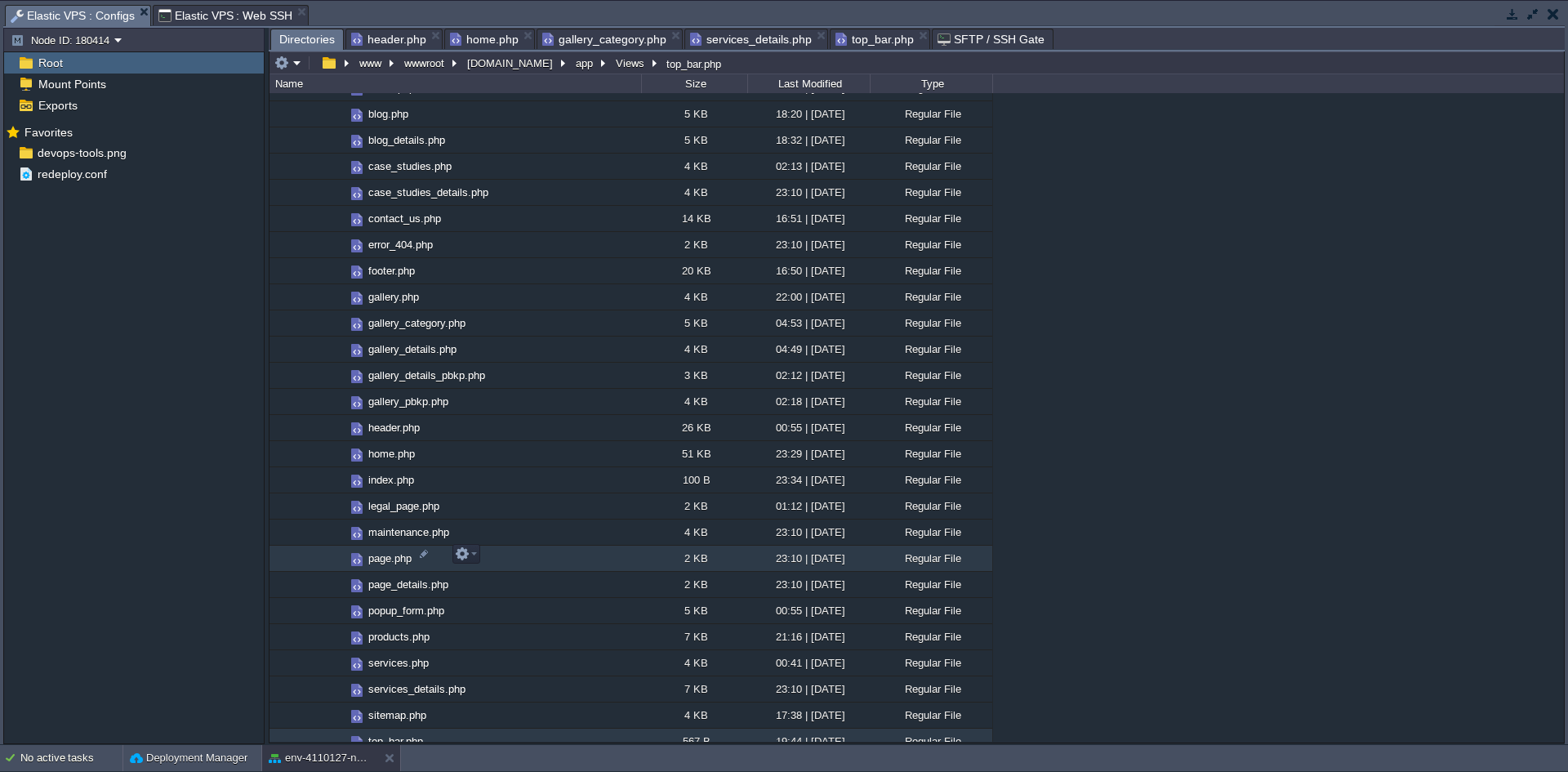
scroll to position [1558, 0]
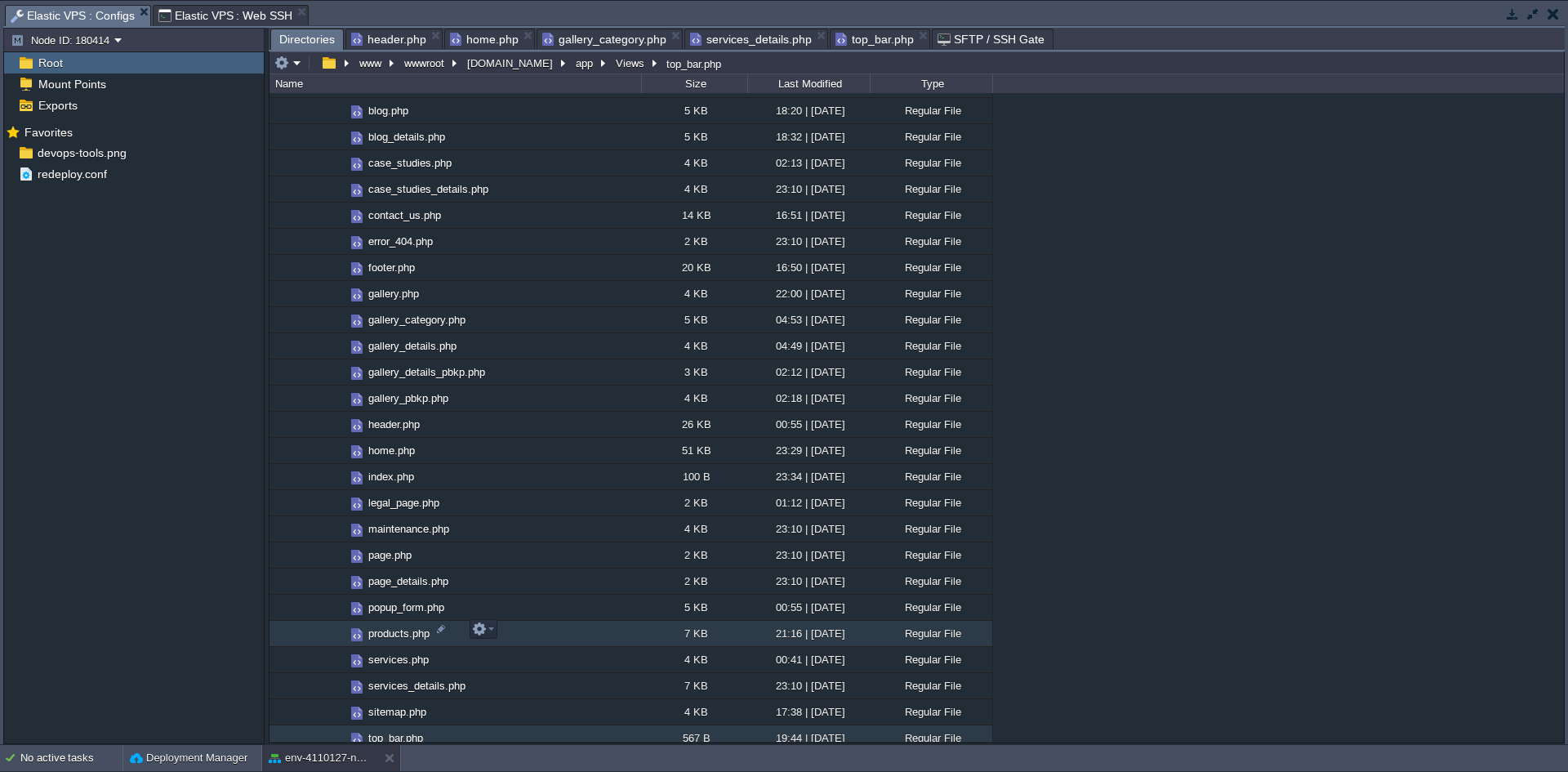
click at [410, 636] on span "products.php" at bounding box center [399, 633] width 66 height 14
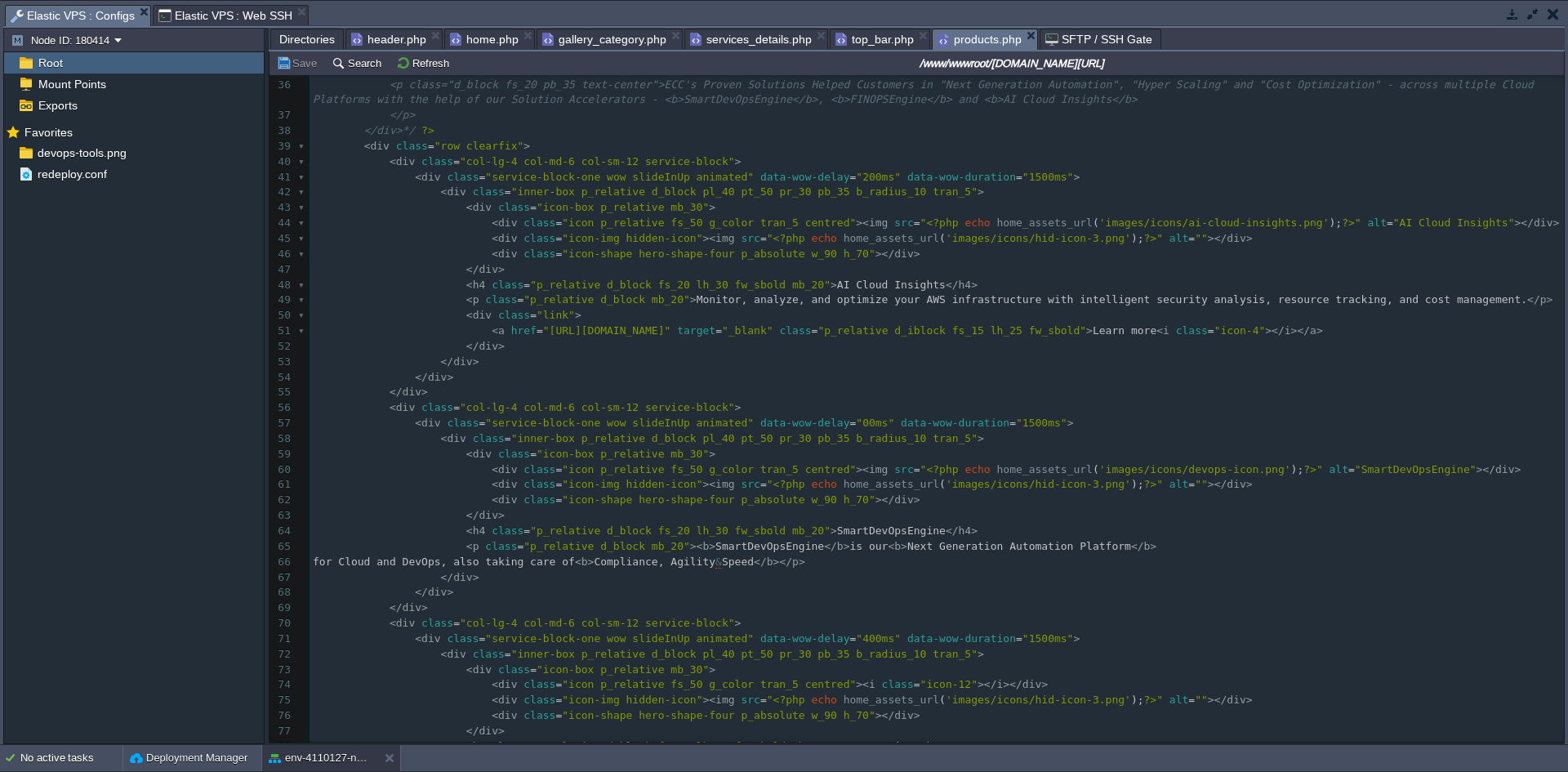
scroll to position [542, 0]
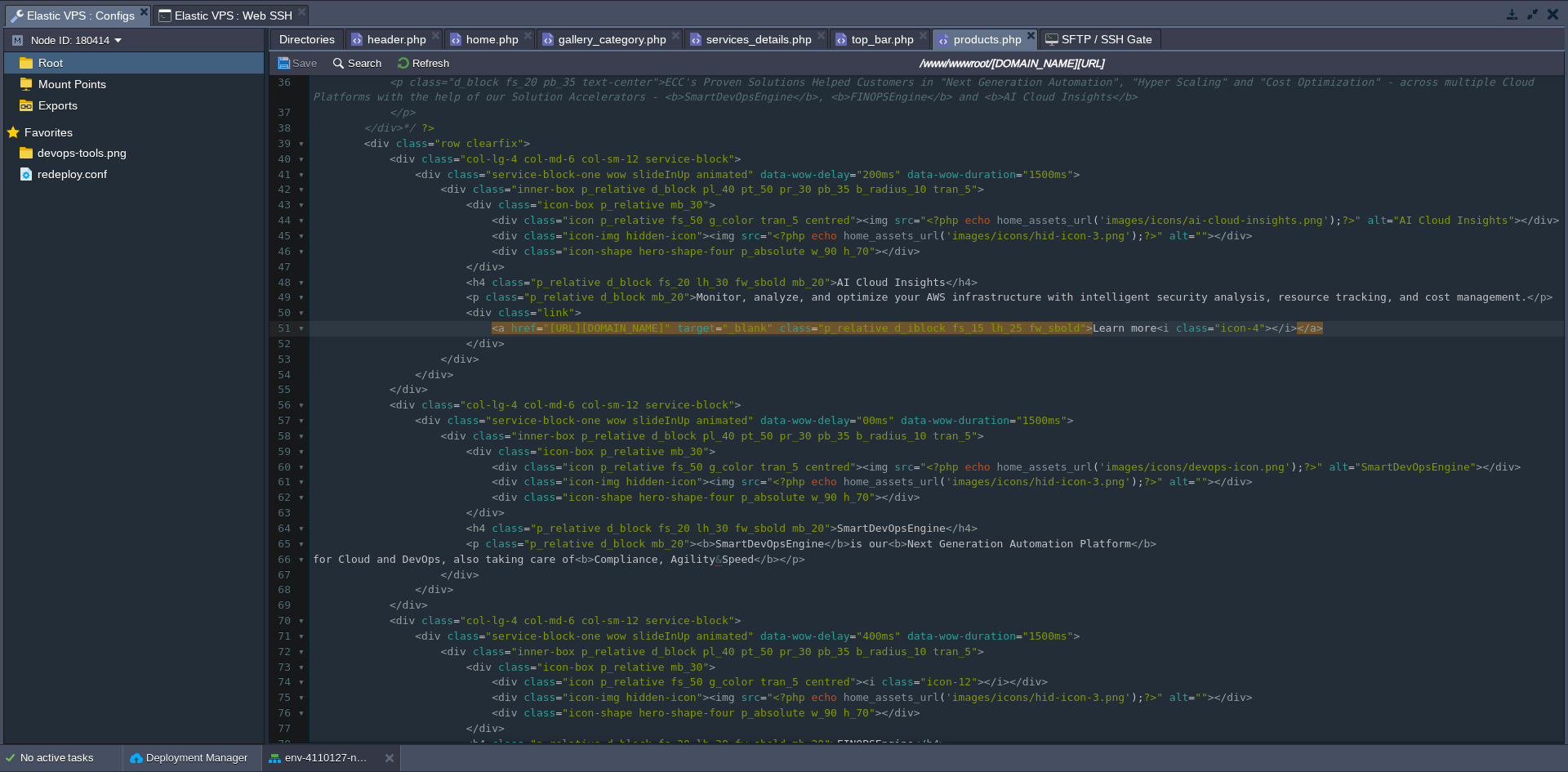
click at [672, 334] on span ""[URL][DOMAIN_NAME]"" at bounding box center [607, 327] width 128 height 12
type textarea "ai"
click at [308, 63] on button "Save" at bounding box center [299, 63] width 45 height 15
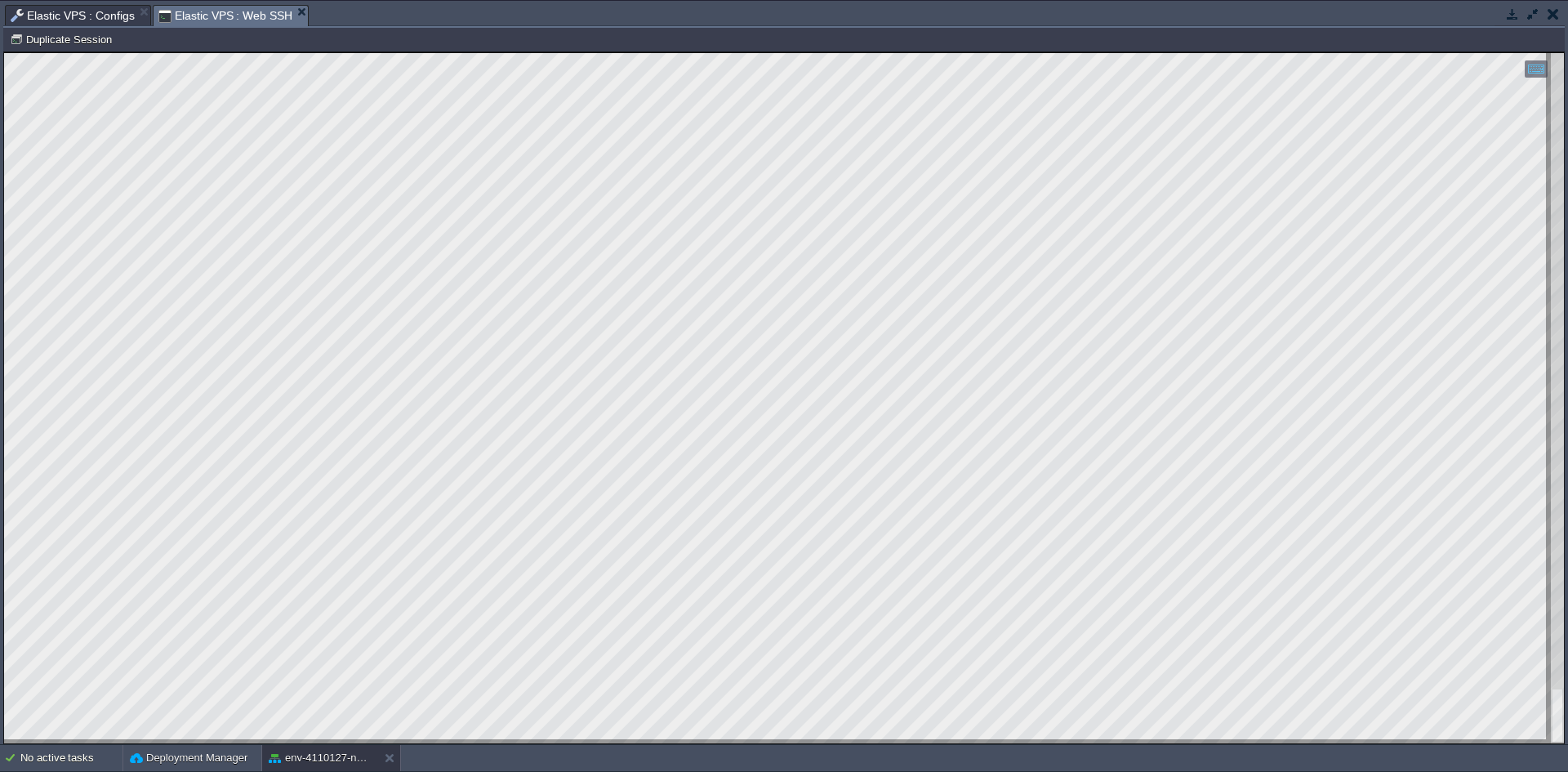
click at [186, 15] on span "Elastic VPS : Web SSH" at bounding box center [225, 15] width 135 height 20
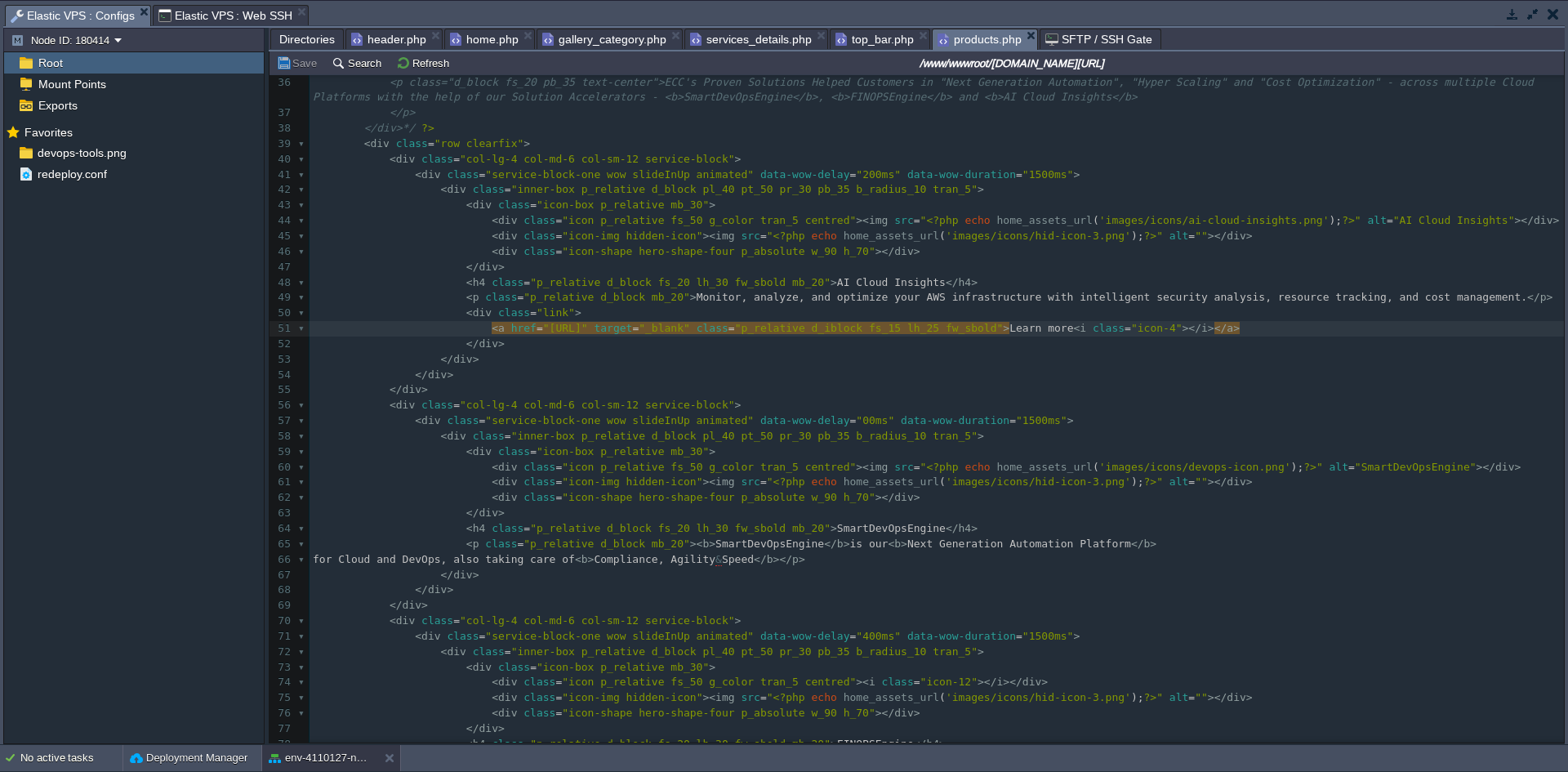
click at [86, 12] on span "Elastic VPS : Configs" at bounding box center [73, 15] width 125 height 20
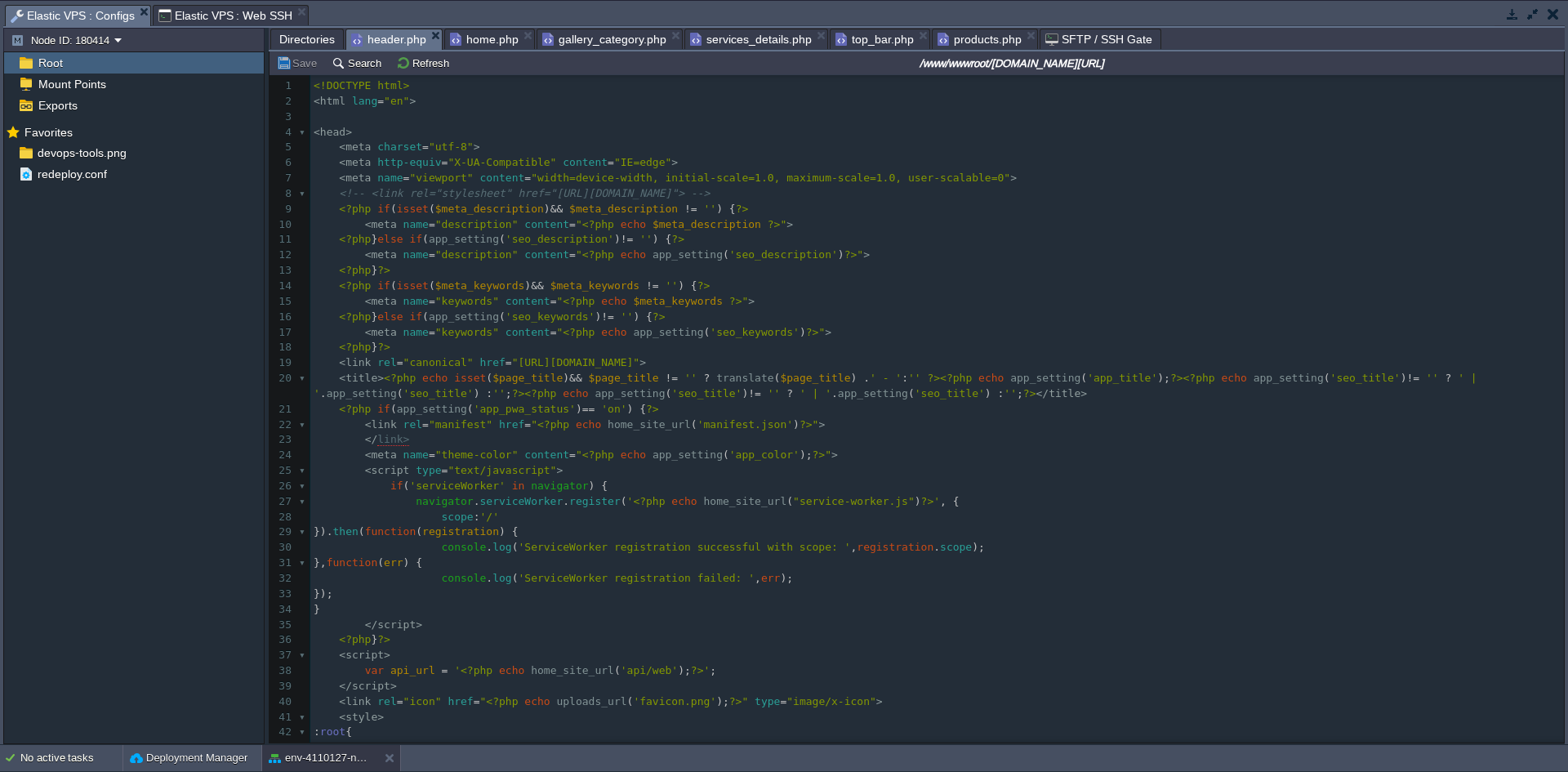
click at [392, 38] on span "header.php" at bounding box center [388, 39] width 75 height 20
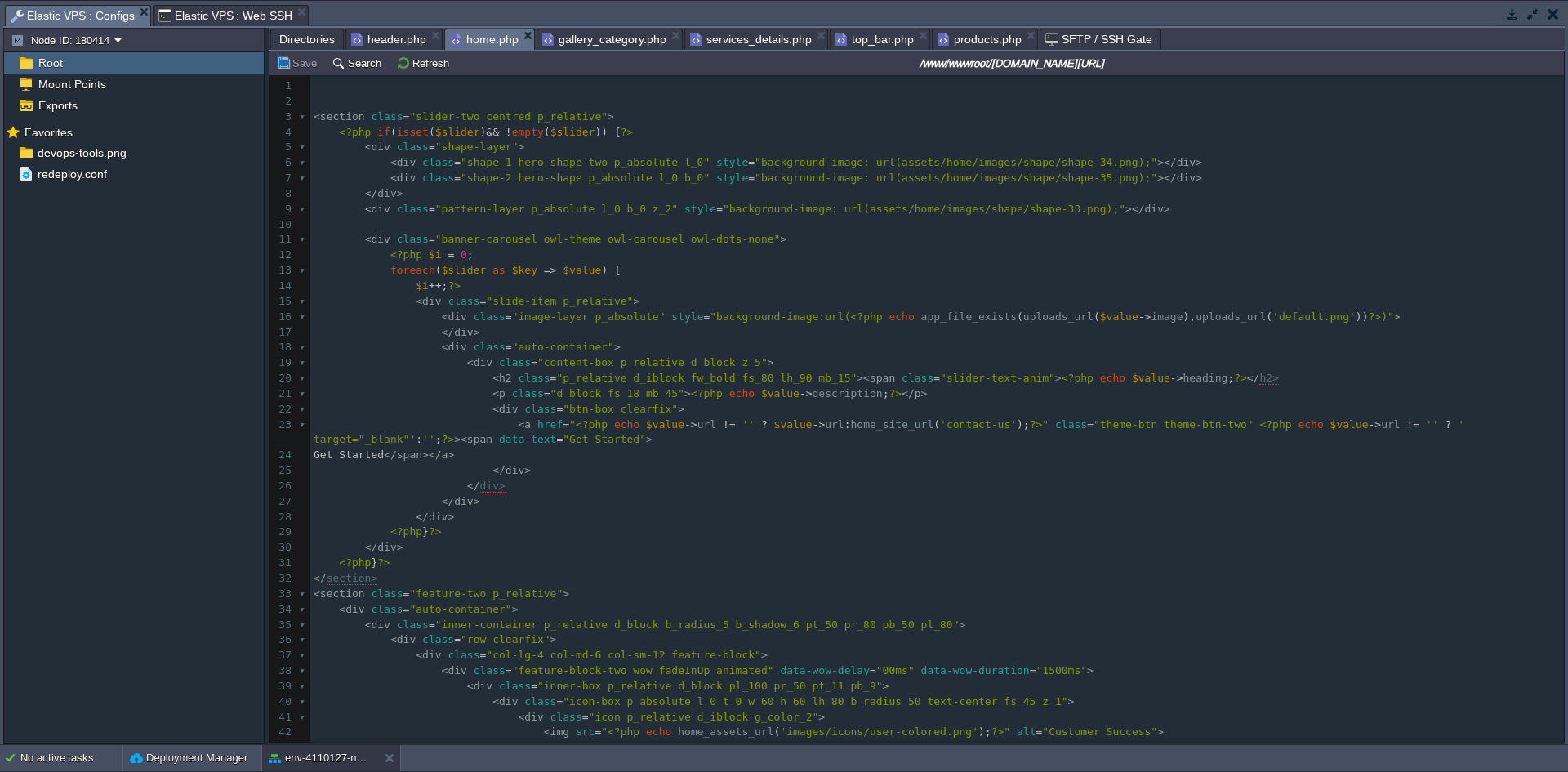
click at [488, 41] on span "home.php" at bounding box center [484, 39] width 68 height 20
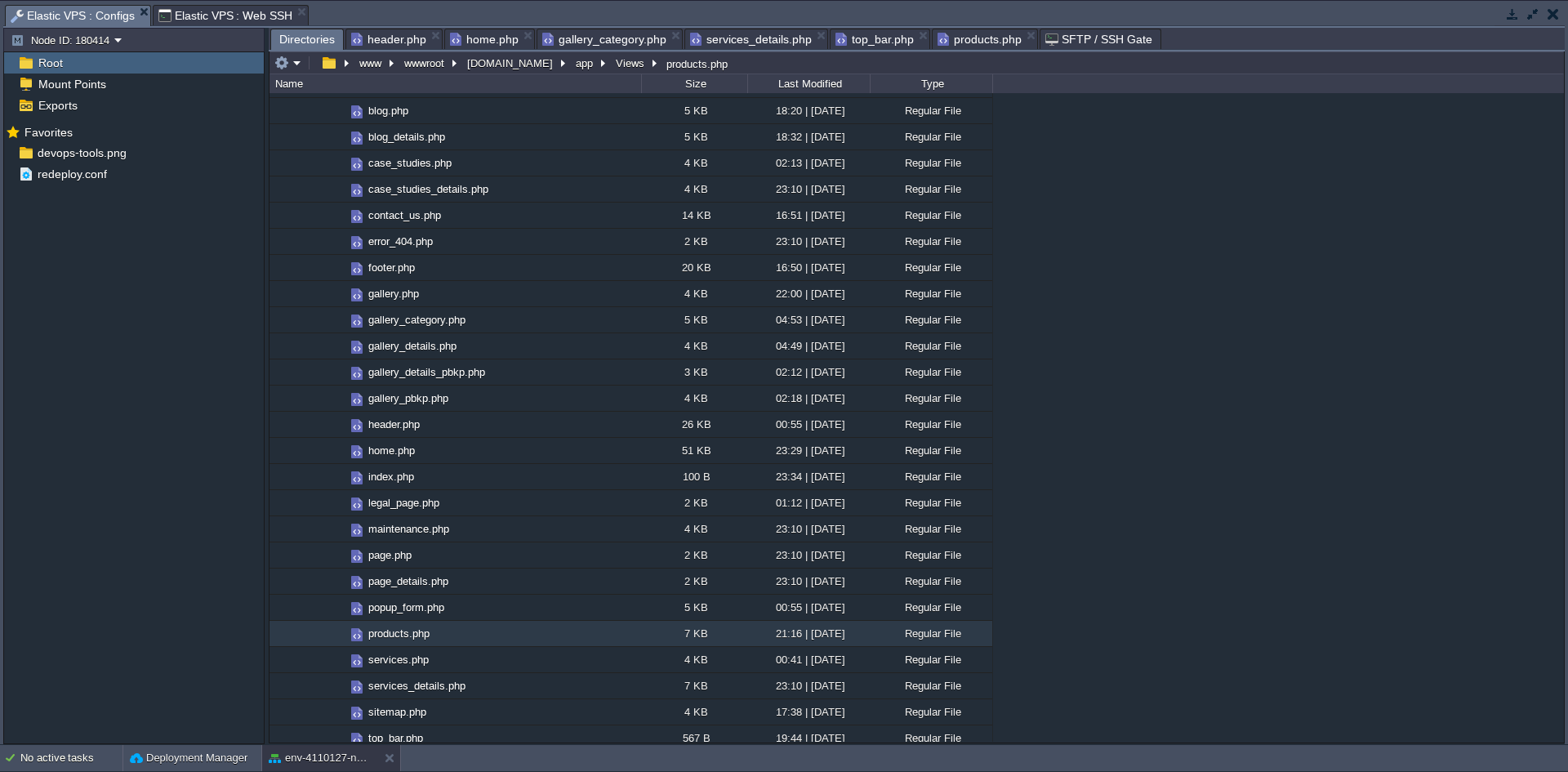
click at [309, 36] on span "Directories" at bounding box center [306, 39] width 55 height 20
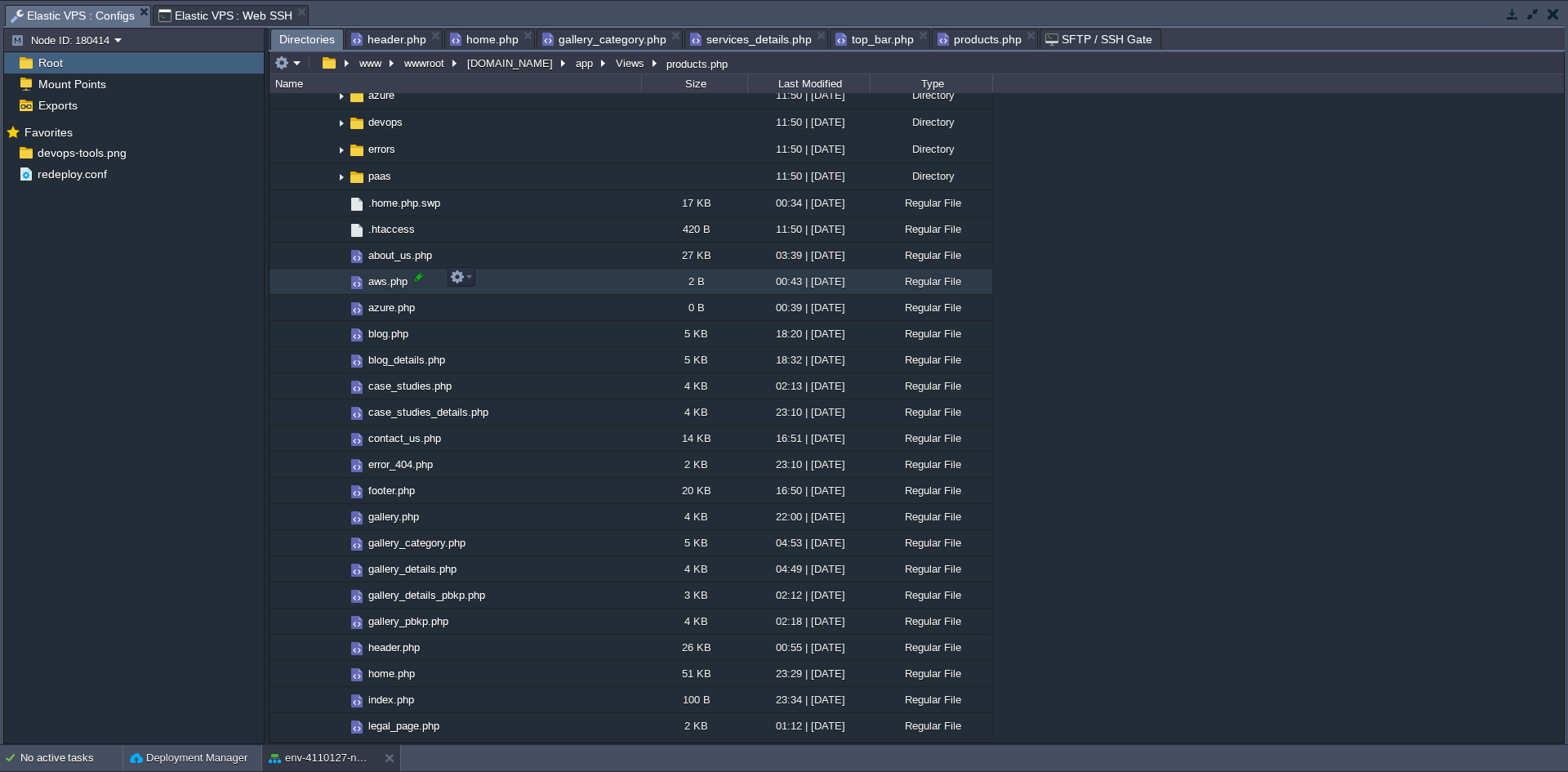
scroll to position [1335, 0]
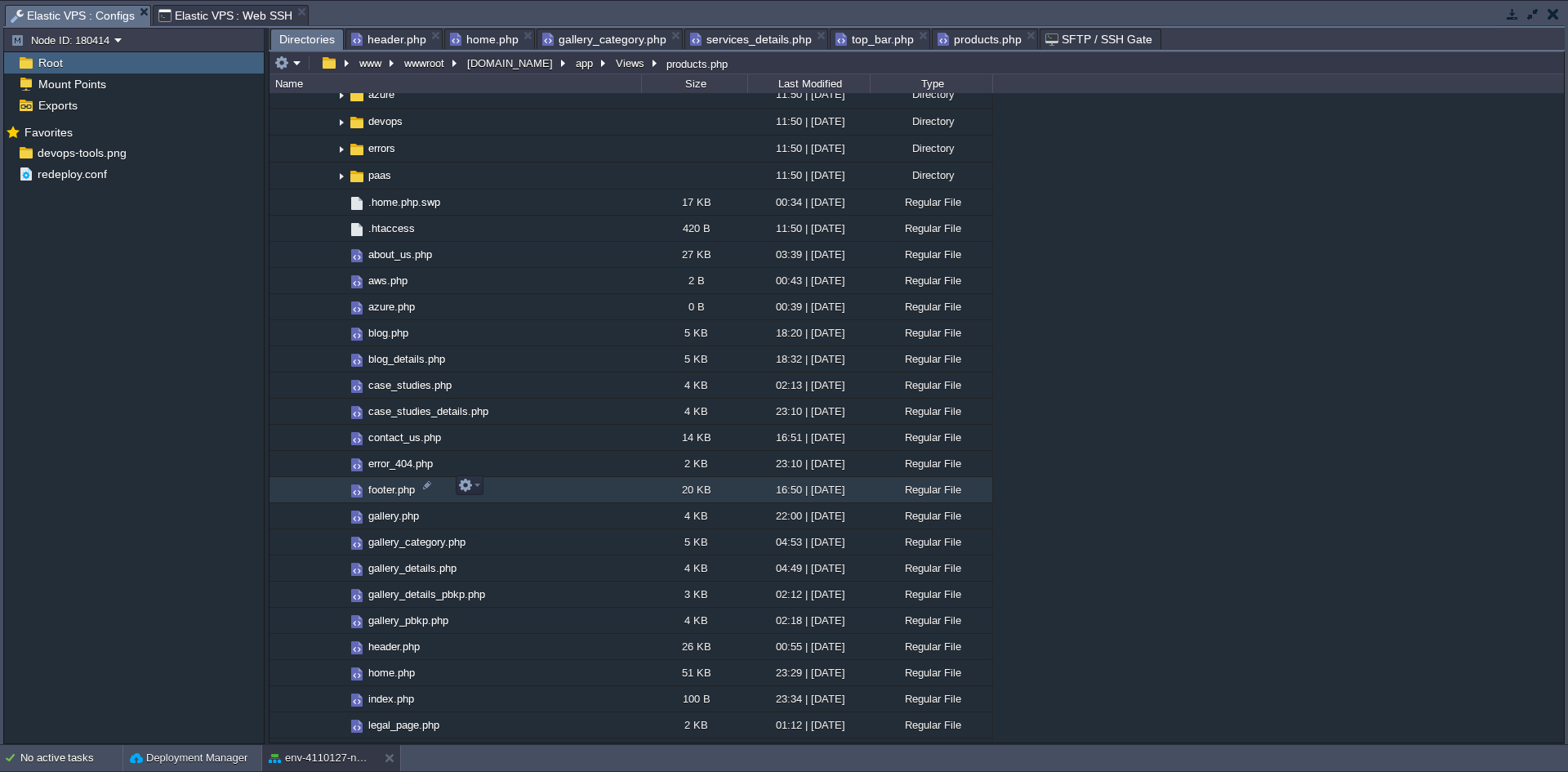
click at [406, 485] on span "footer.php" at bounding box center [392, 489] width 52 height 14
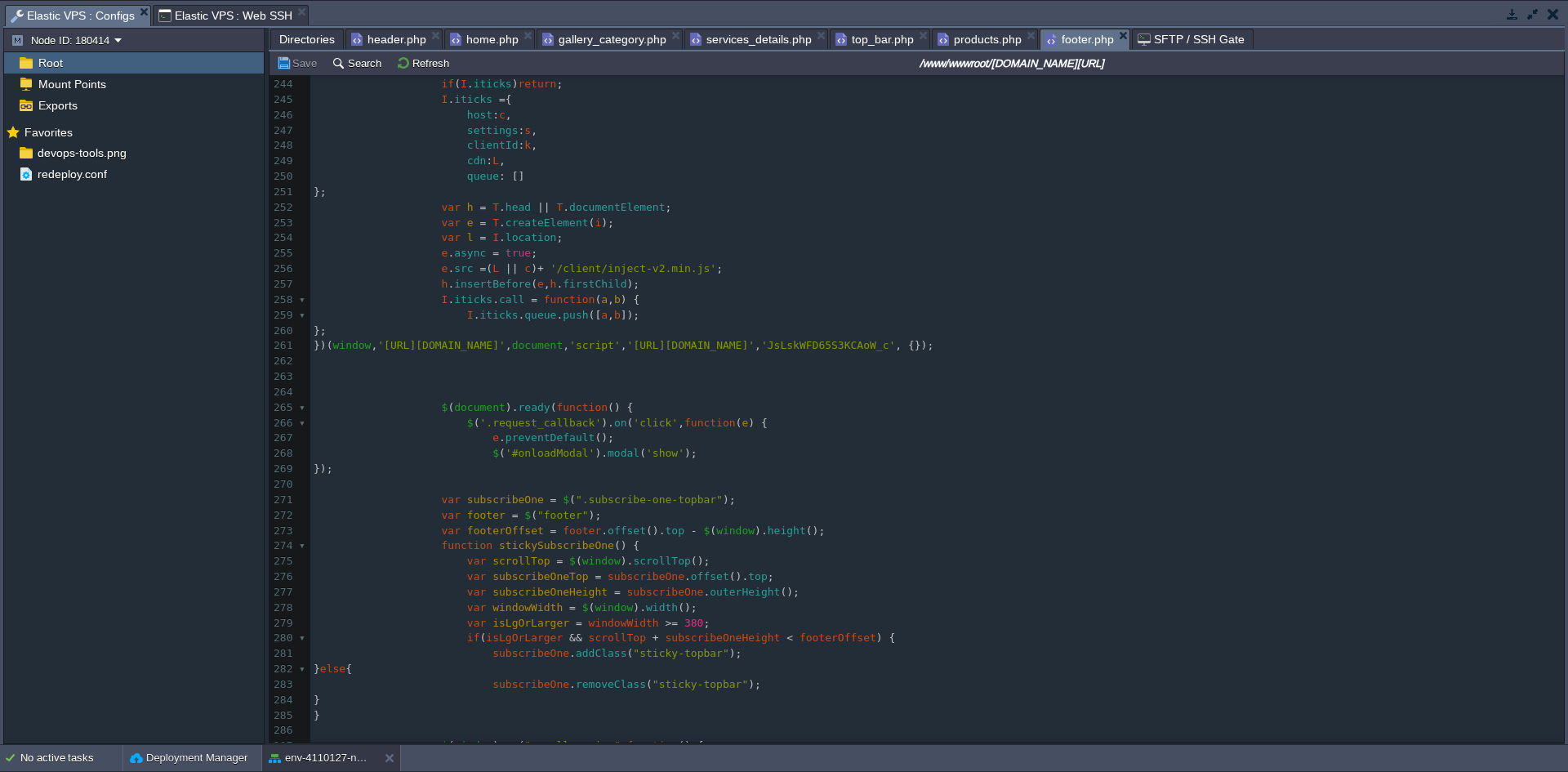
scroll to position [3739, 0]
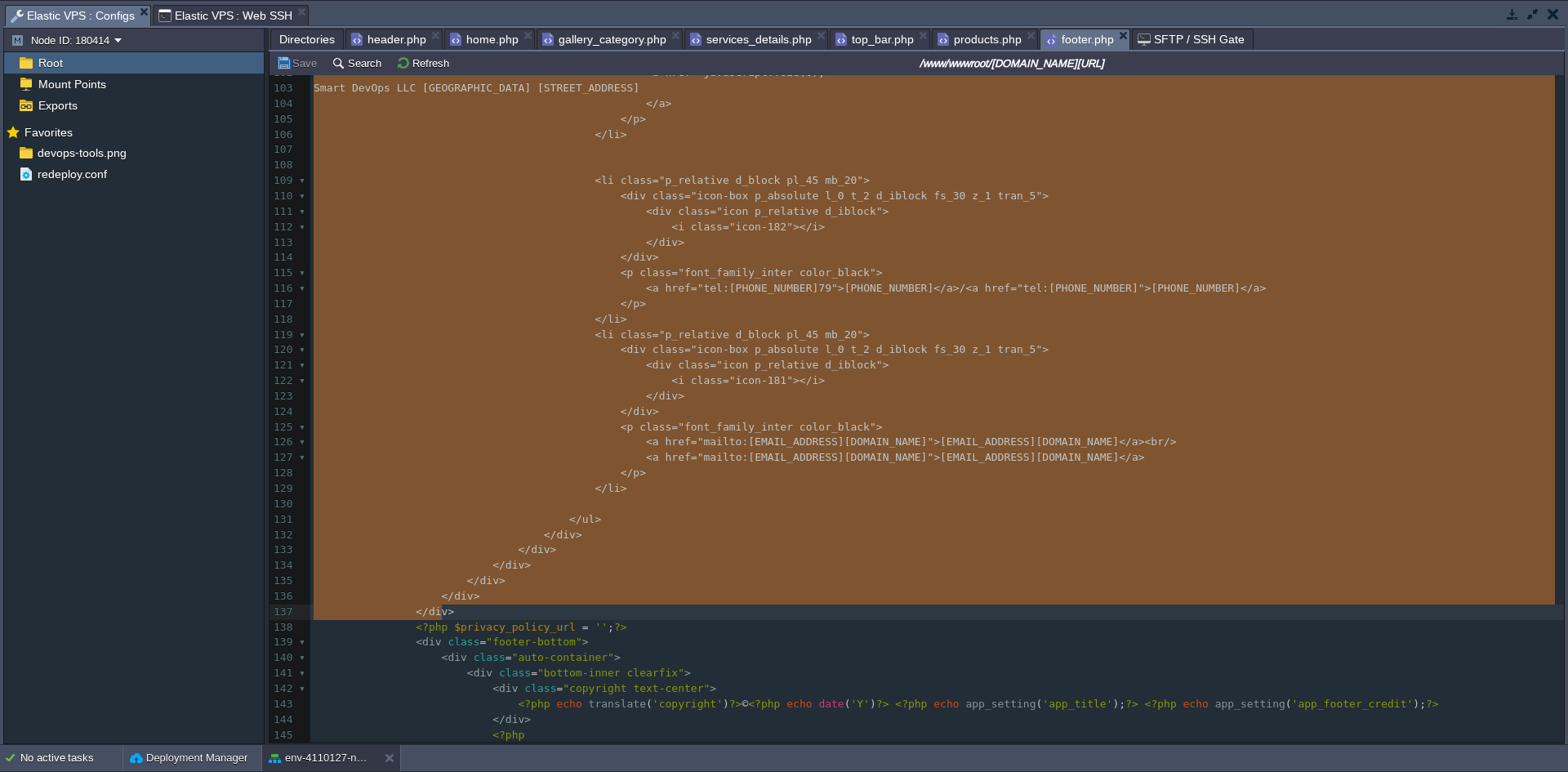
drag, startPoint x: 520, startPoint y: 277, endPoint x: 806, endPoint y: 613, distance: 441.2
type textarea "-"
click at [705, 516] on pre "</ ul >" at bounding box center [936, 519] width 1253 height 15
type textarea ">"
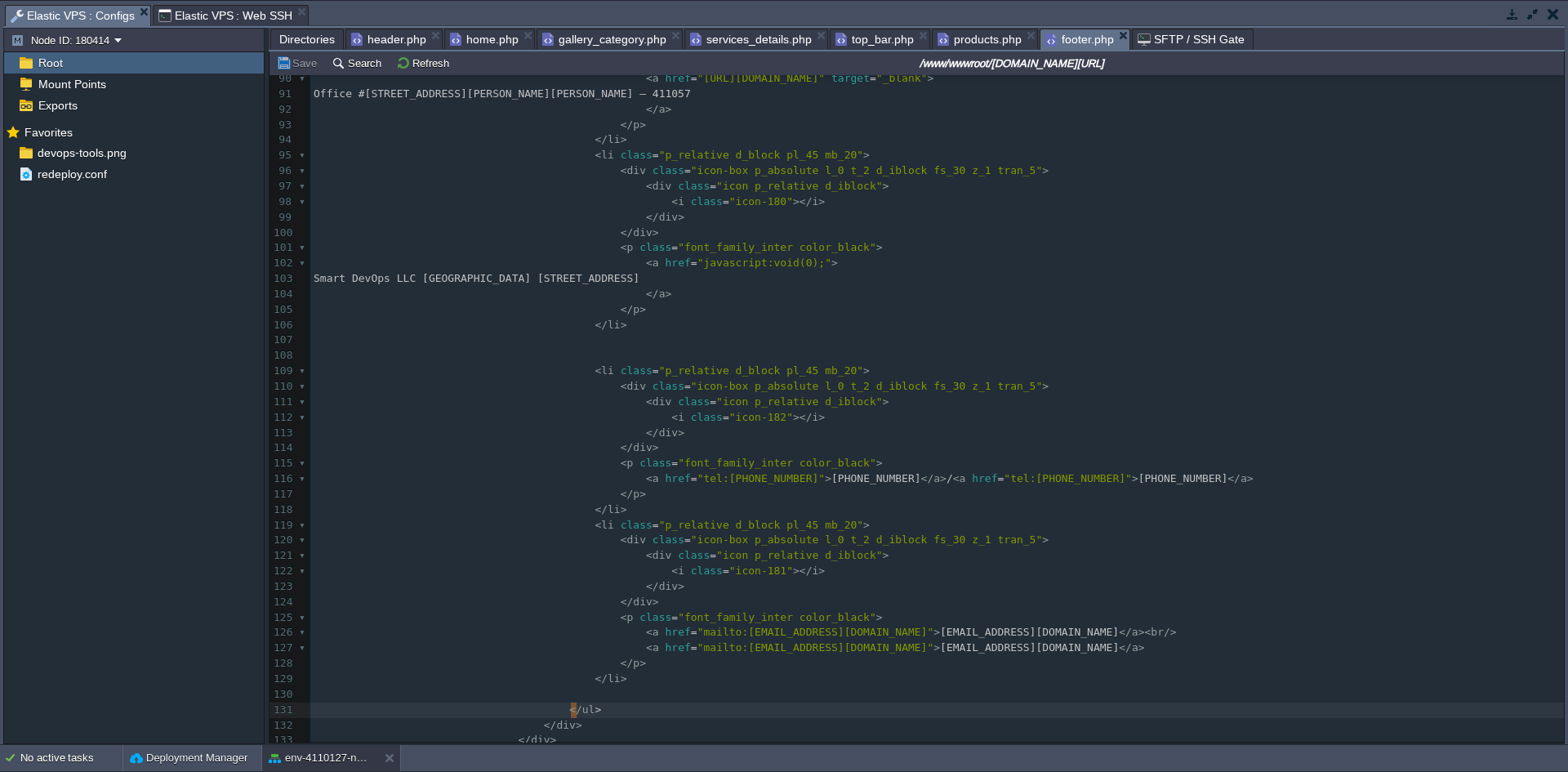
scroll to position [1422, 0]
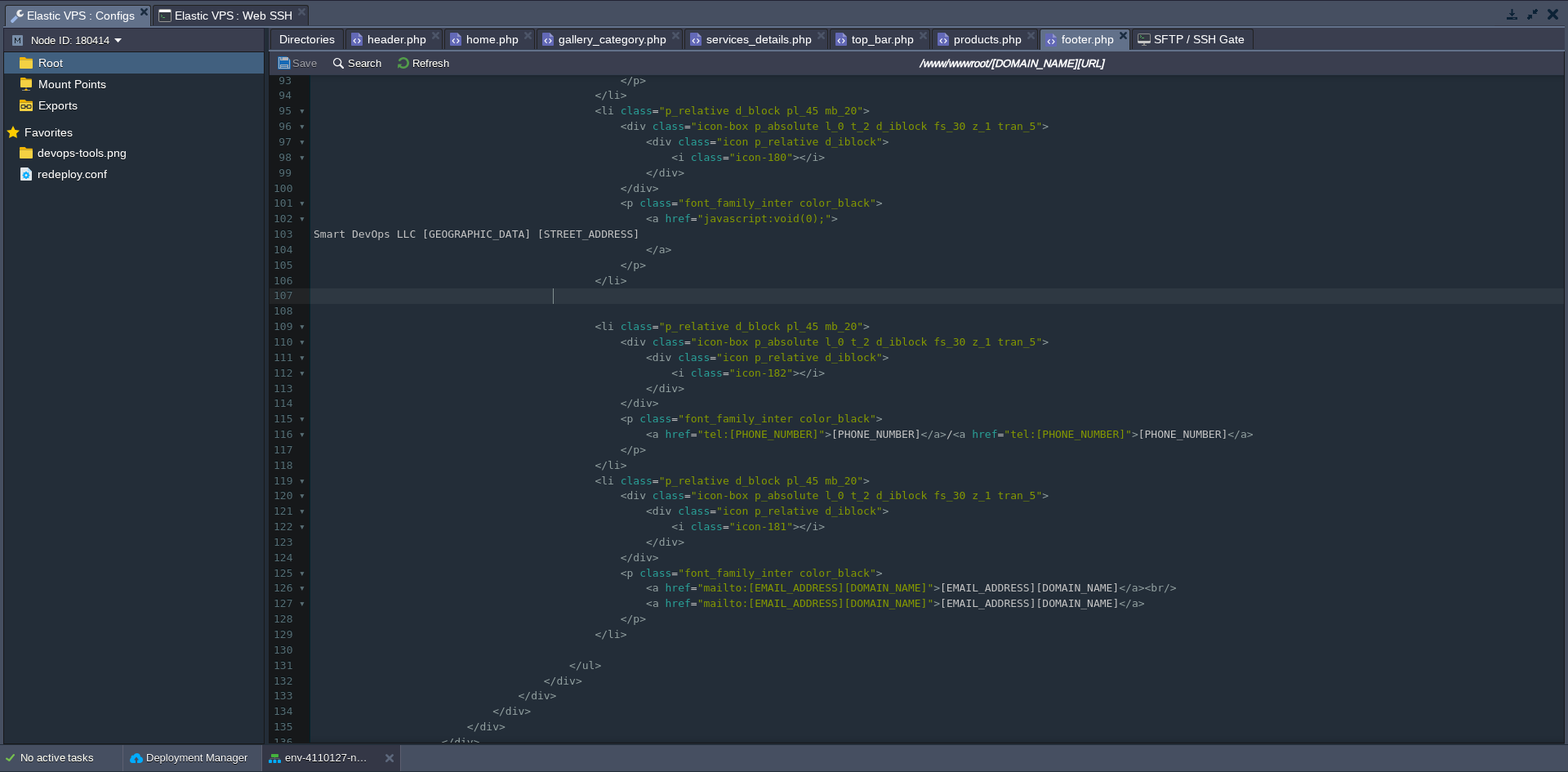
click at [580, 304] on pre at bounding box center [936, 296] width 1253 height 15
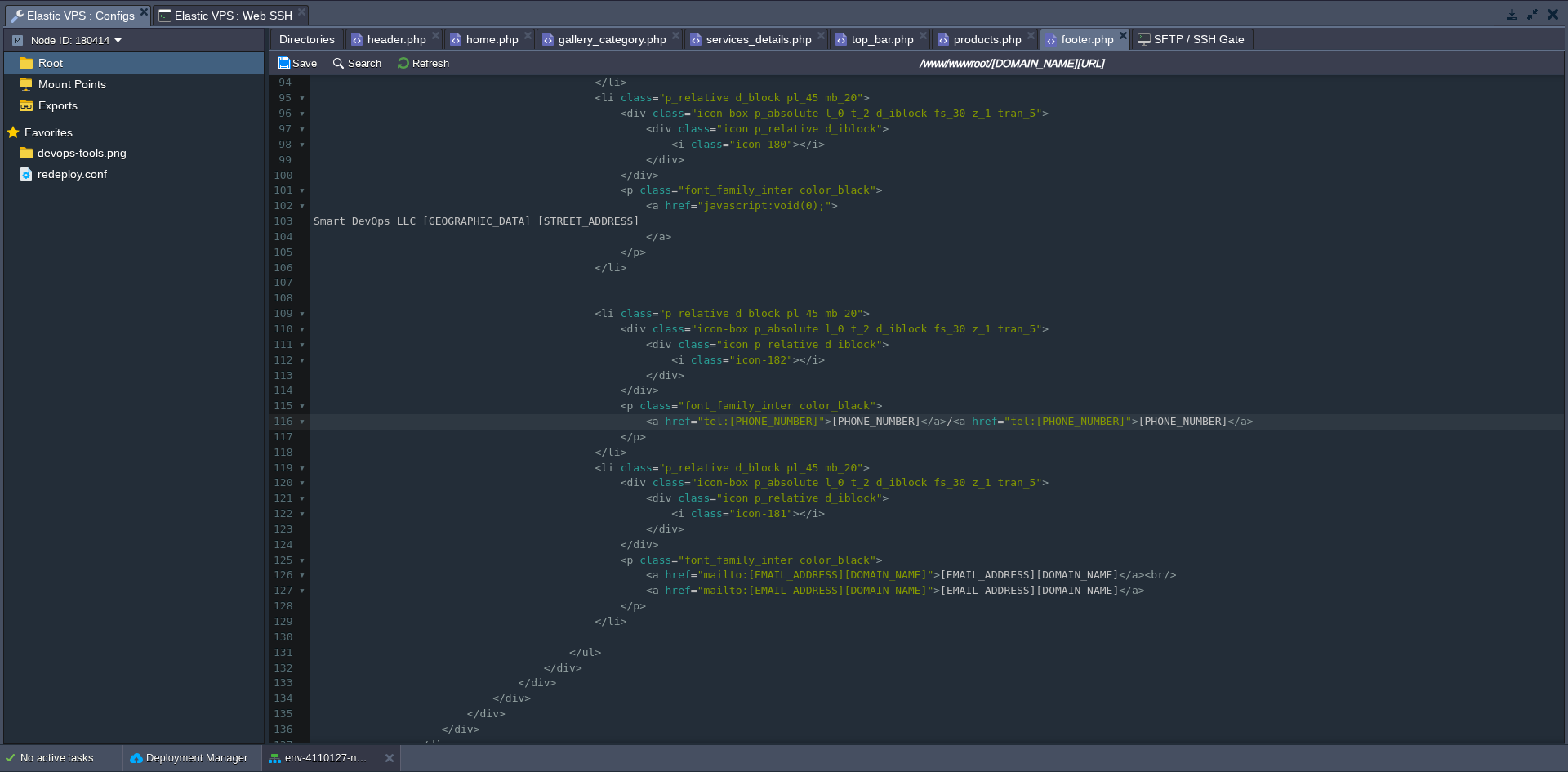
type textarea "r_black">"
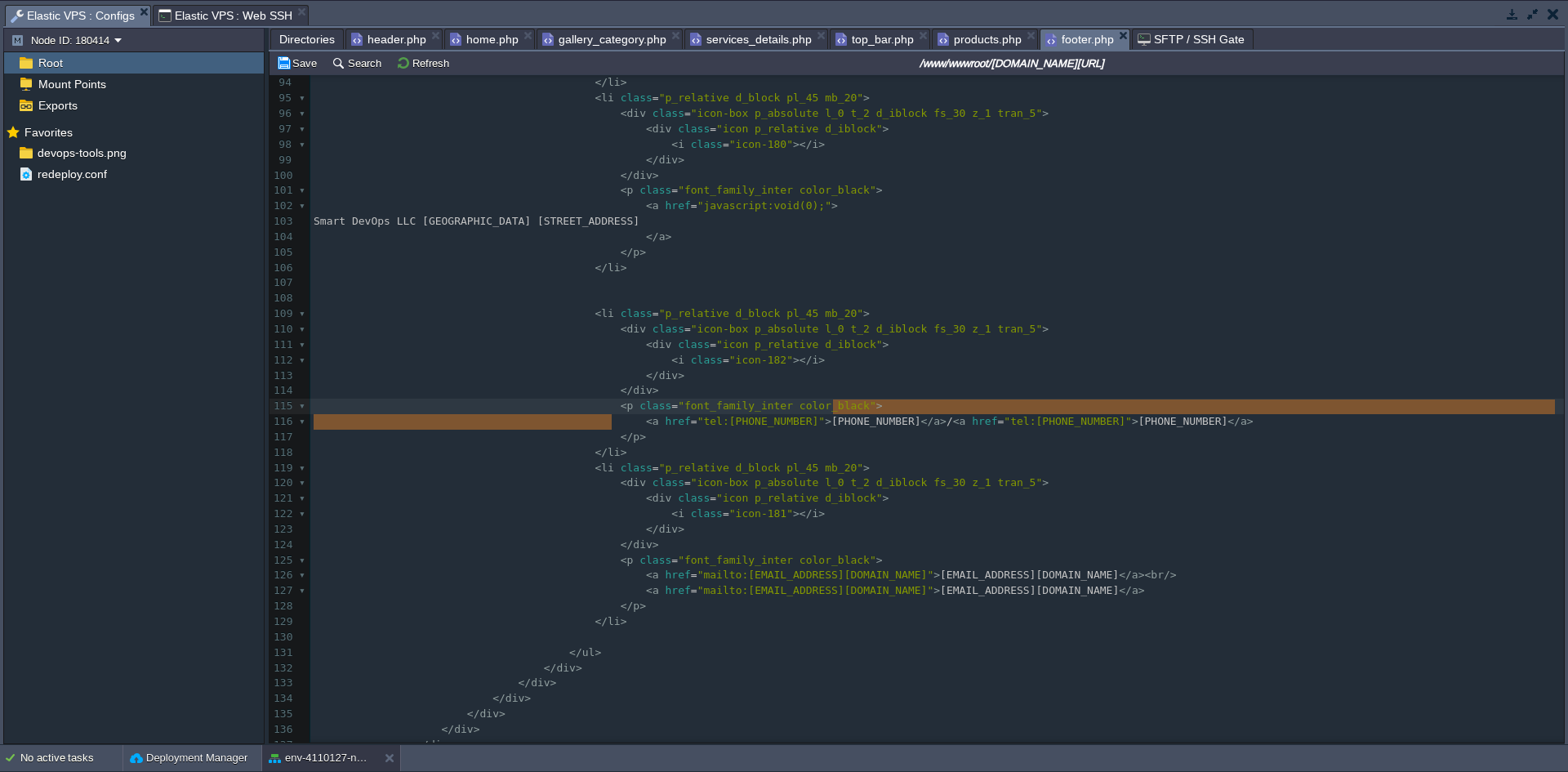
type textarea "<a href="tel:[PHONE_NUMBER]">[PHONE_NUMBER]</a> / <a href="tel:[PHONE_NUMBER]">…"
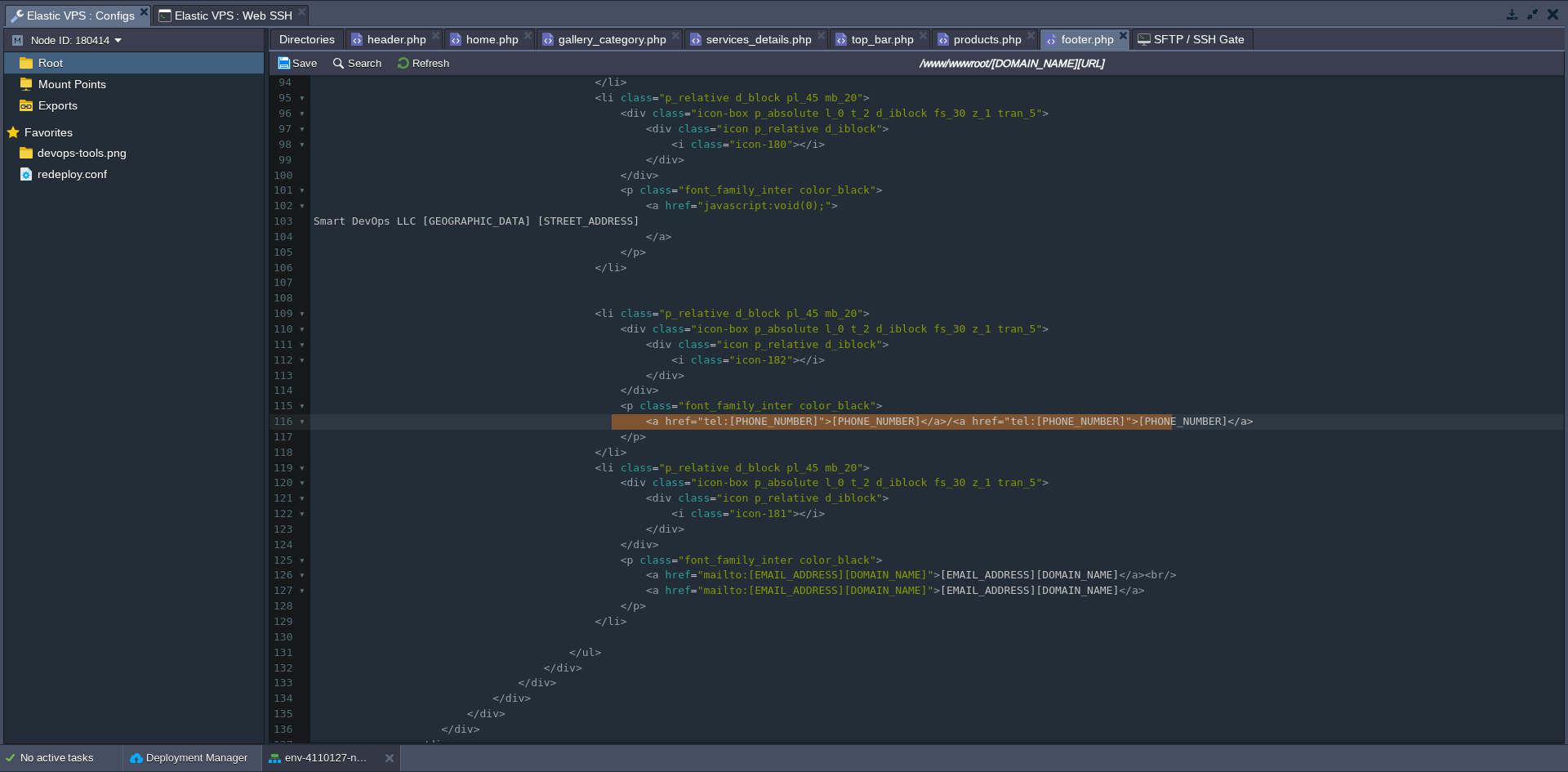
drag, startPoint x: 612, startPoint y: 422, endPoint x: 1241, endPoint y: 424, distance: 629.0
paste textarea
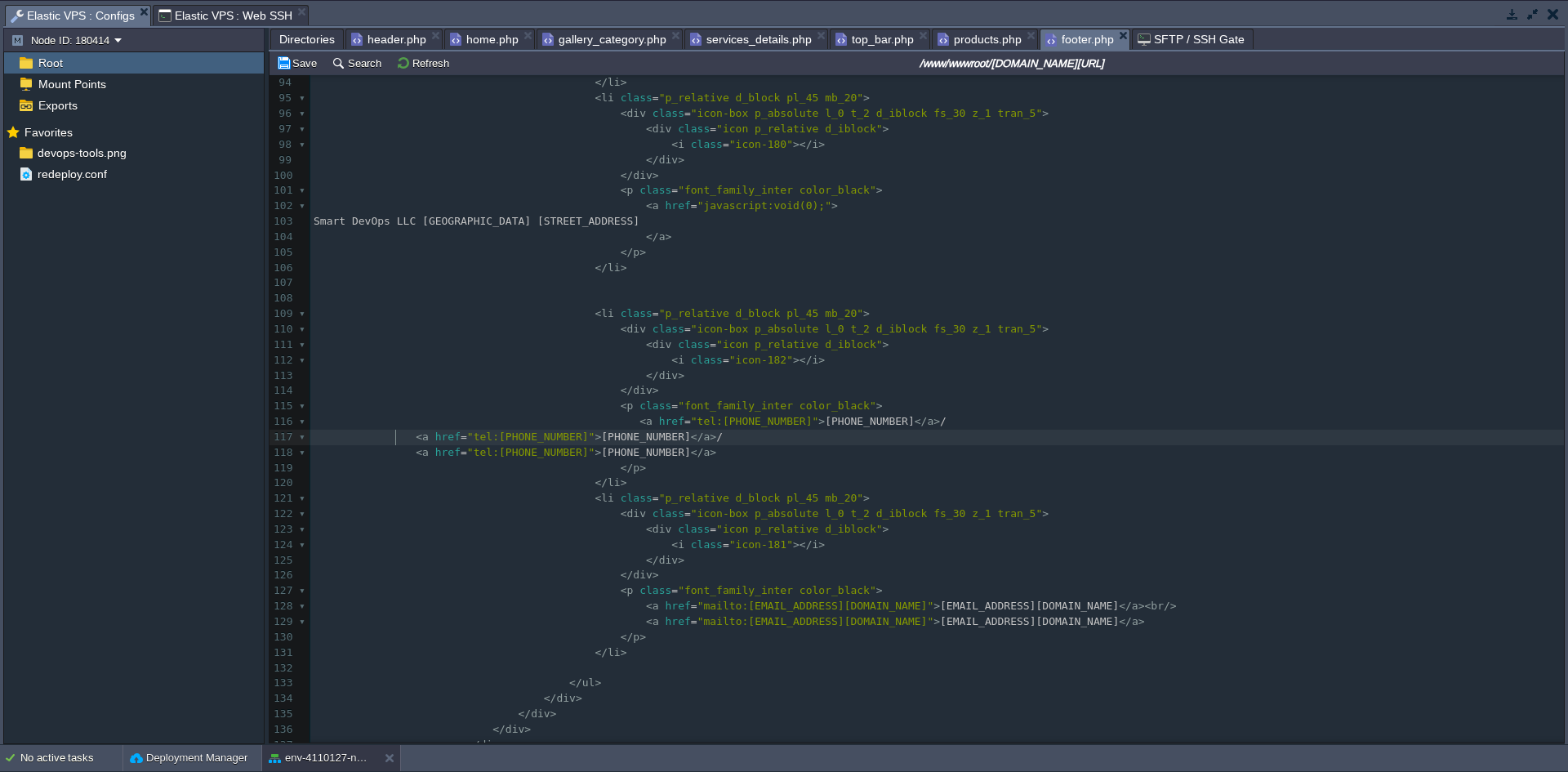
click at [398, 438] on div "xxxxxxxxxx < footer class = "footer-two" > 67 < img src = " <?php echo uploads_…" at bounding box center [936, 291] width 1253 height 1262
click at [370, 458] on span at bounding box center [365, 452] width 102 height 12
click at [1030, 456] on pre "< a href = "tel:[PHONE_NUMBER]" > [PHONE_NUMBER] </ a >" at bounding box center [936, 453] width 1253 height 15
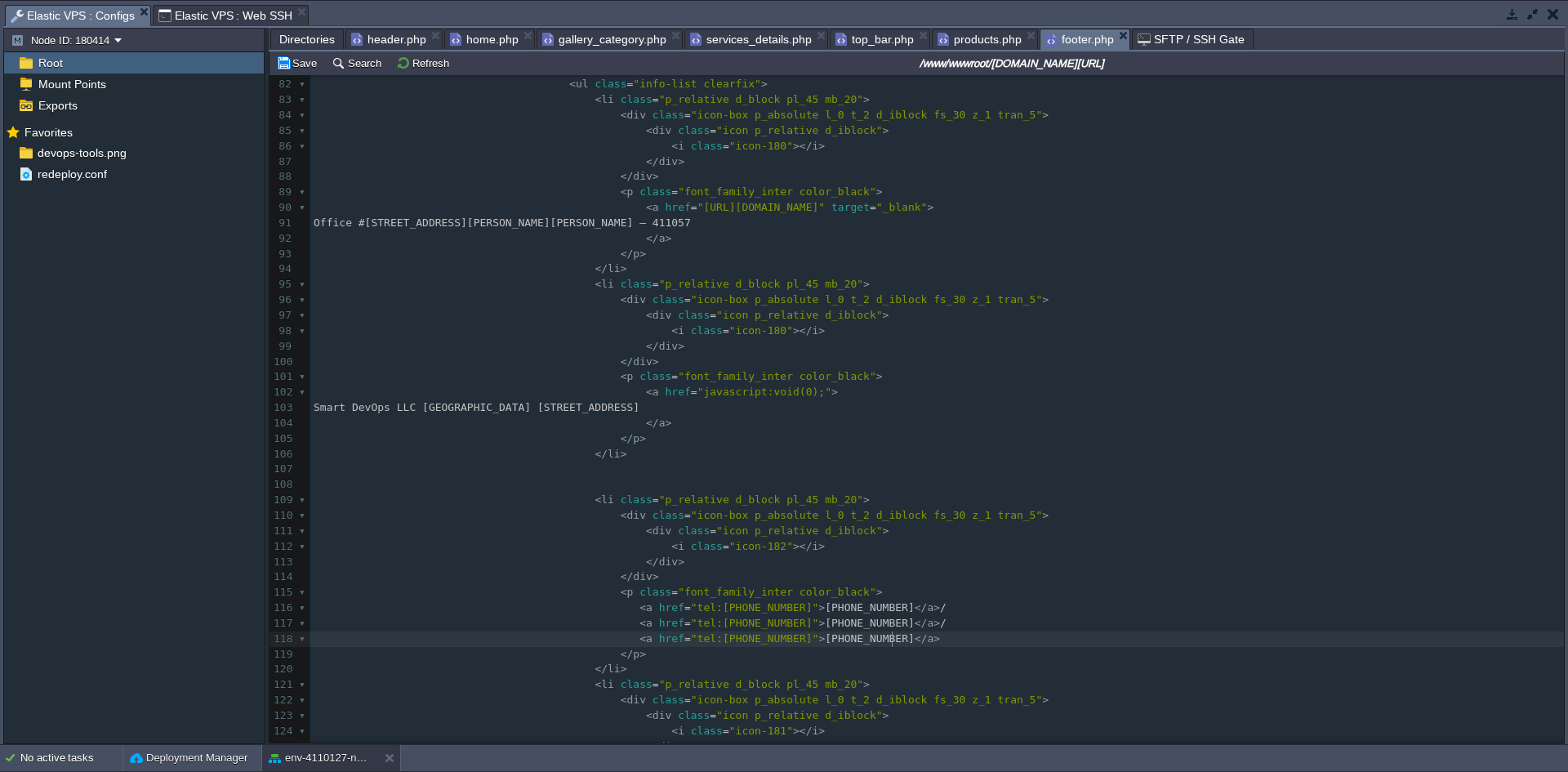
scroll to position [1248, 0]
click at [576, 472] on pre at bounding box center [936, 470] width 1253 height 15
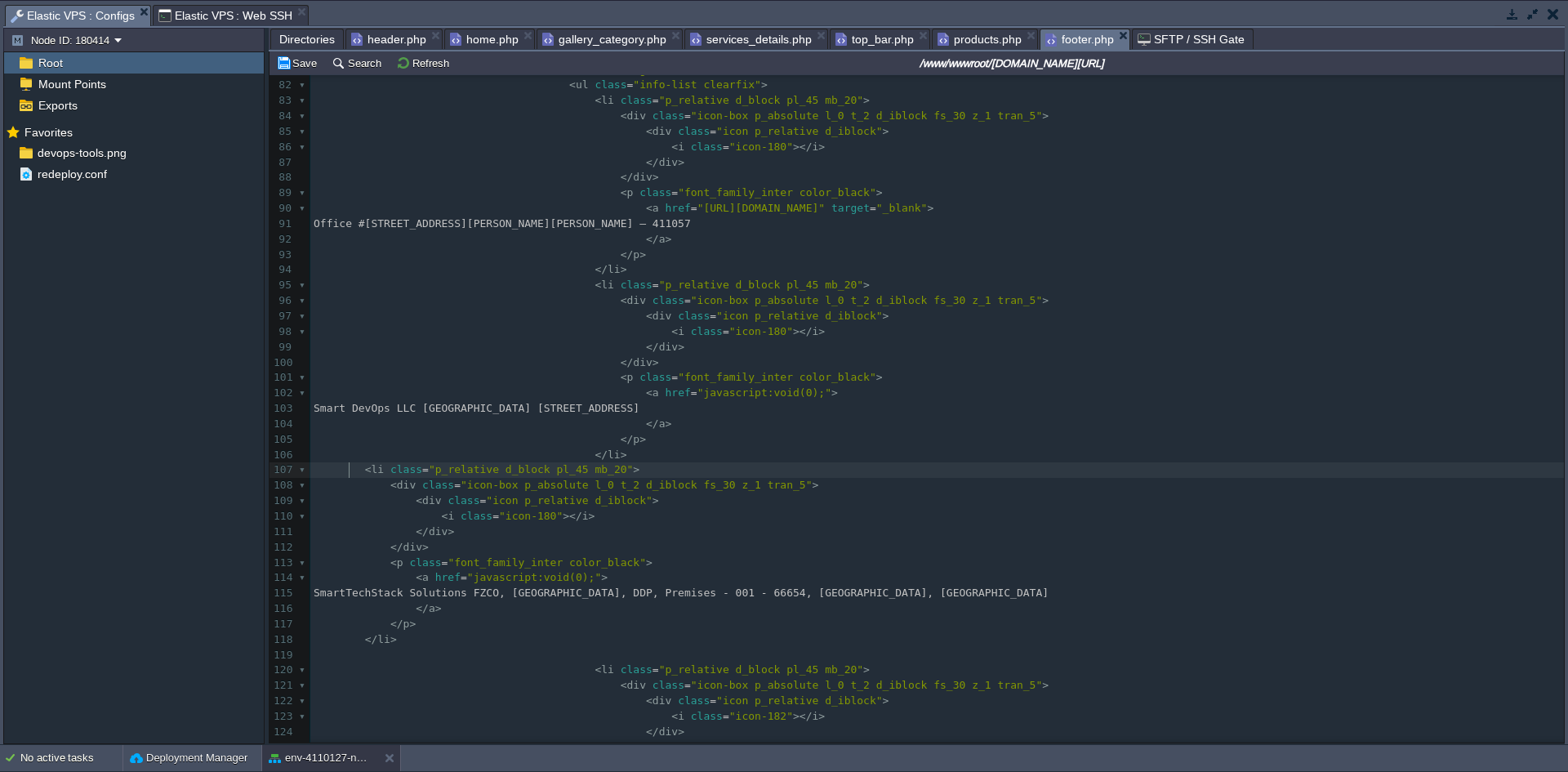
click at [348, 468] on div "xxxxxxxxxx < footer class = "footer-two" > 67 < img src = " <?php echo uploads_…" at bounding box center [936, 370] width 1253 height 1047
click at [644, 453] on pre "</ li >" at bounding box center [936, 455] width 1253 height 15
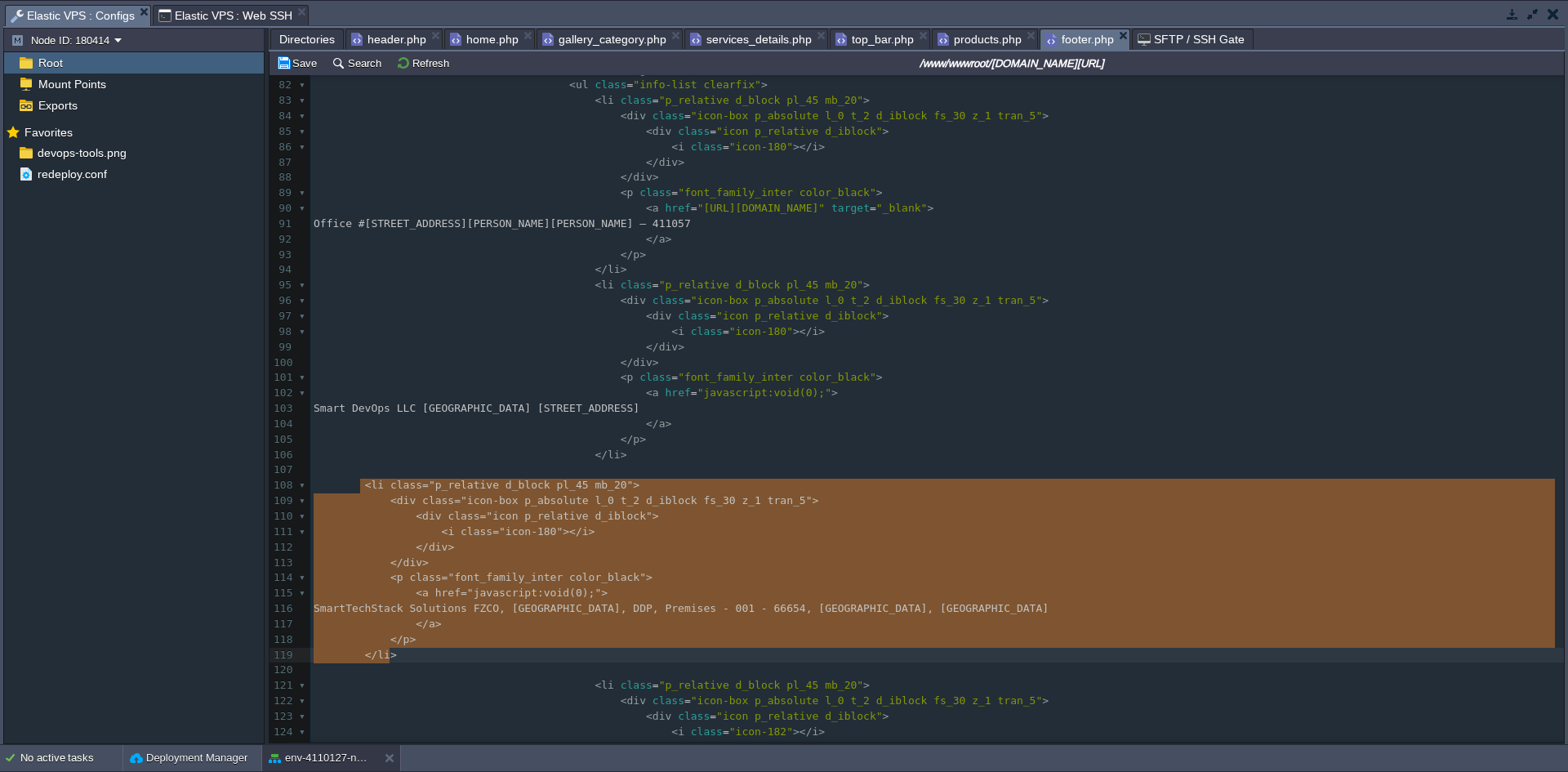
drag, startPoint x: 360, startPoint y: 487, endPoint x: 554, endPoint y: 650, distance: 253.4
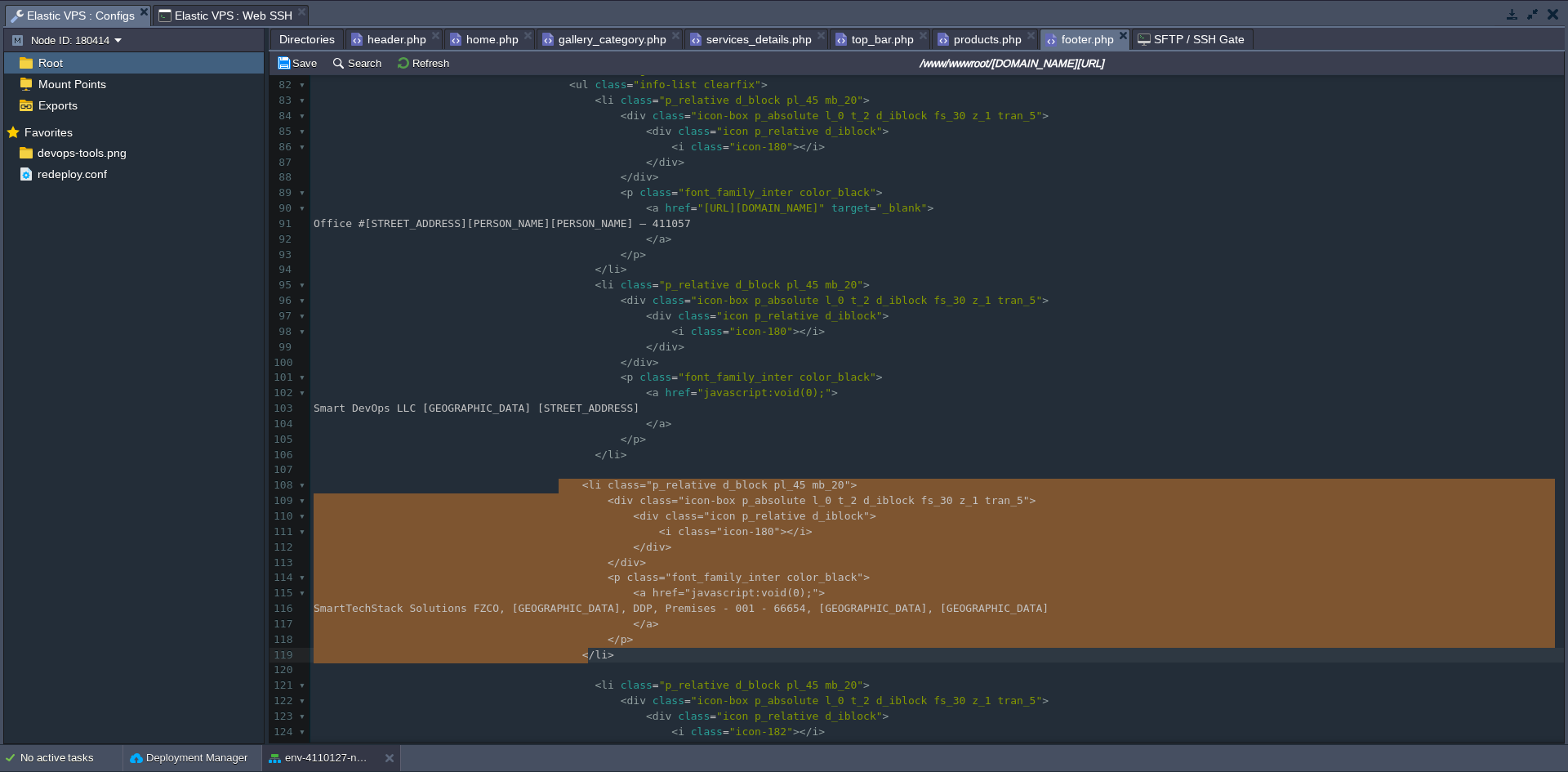
type textarea "<li class="p_relative d_block pl_45 mb_20"> <div class="icon-box p_absolute l_0…"
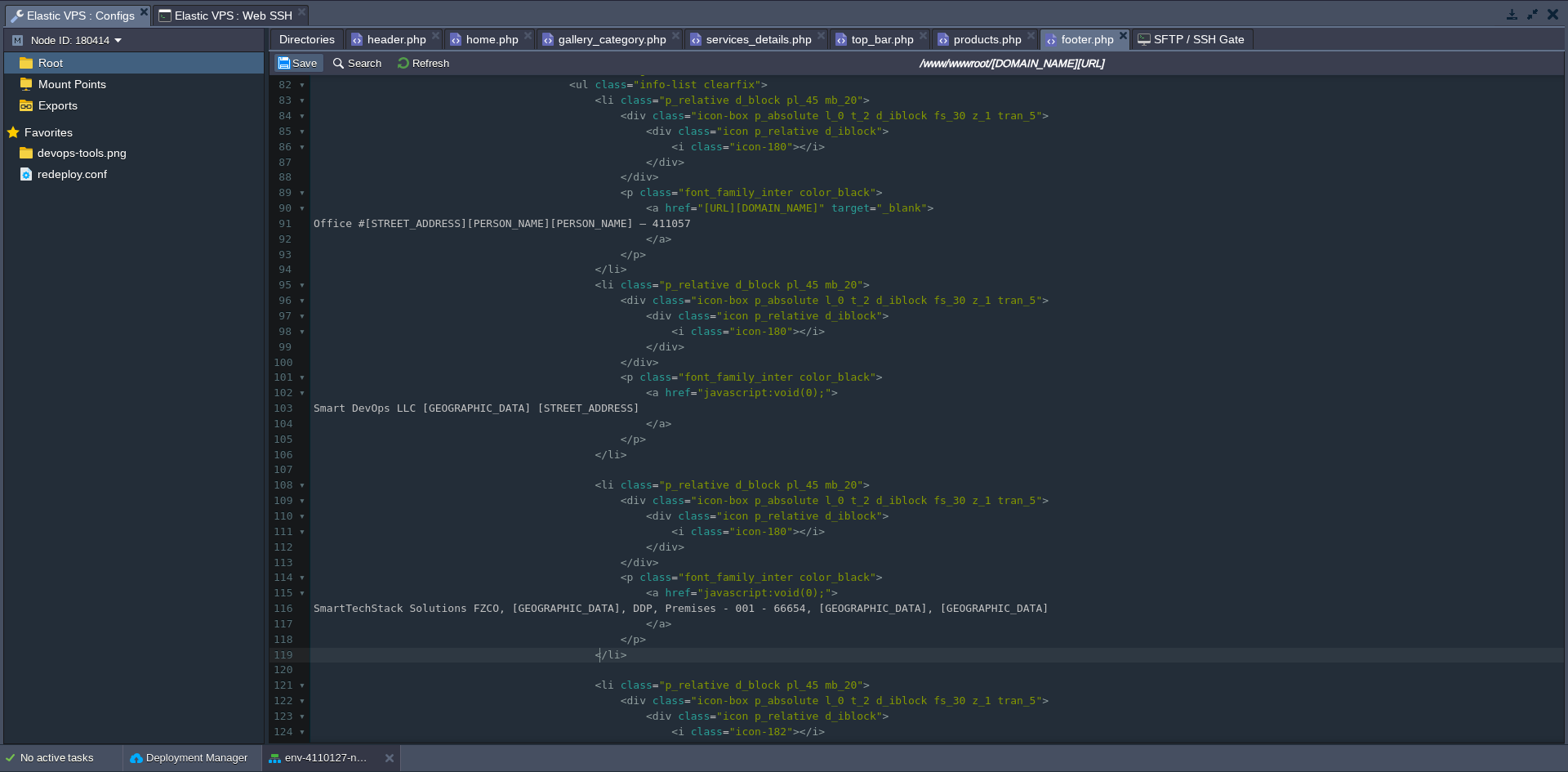
click at [280, 63] on button "Save" at bounding box center [299, 63] width 45 height 15
